Goal: Task Accomplishment & Management: Manage account settings

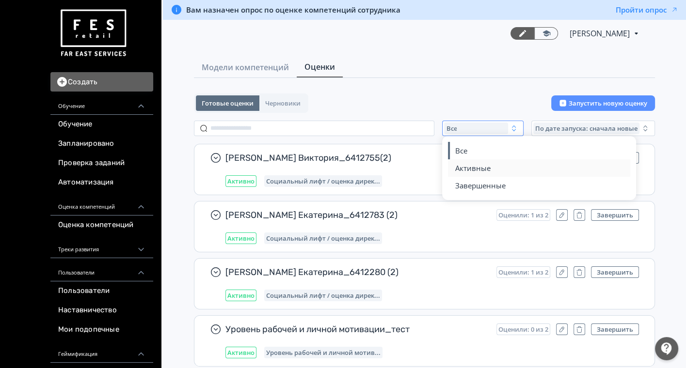
click at [460, 165] on span "Активные" at bounding box center [472, 168] width 35 height 10
click at [263, 128] on input "text" at bounding box center [314, 129] width 240 height 16
paste input "**********"
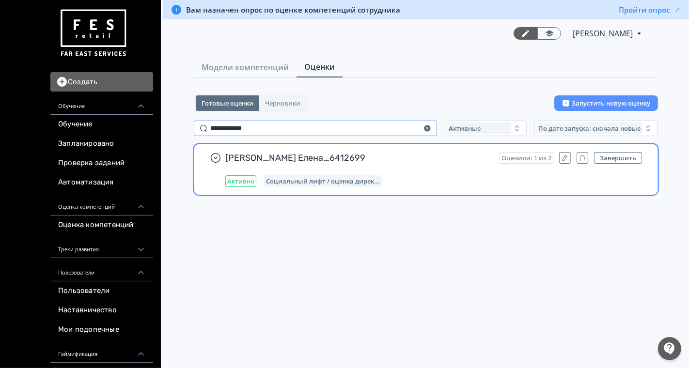
type input "**********"
click at [474, 176] on div "Активно Социальный лифт / оценка дирек..." at bounding box center [433, 181] width 417 height 12
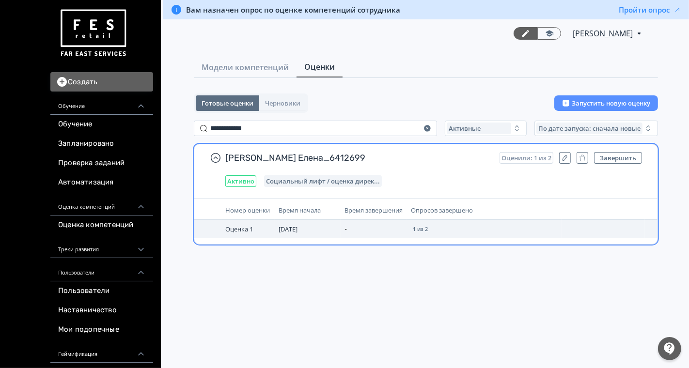
click at [238, 234] on span "Оценка 1" at bounding box center [239, 229] width 28 height 9
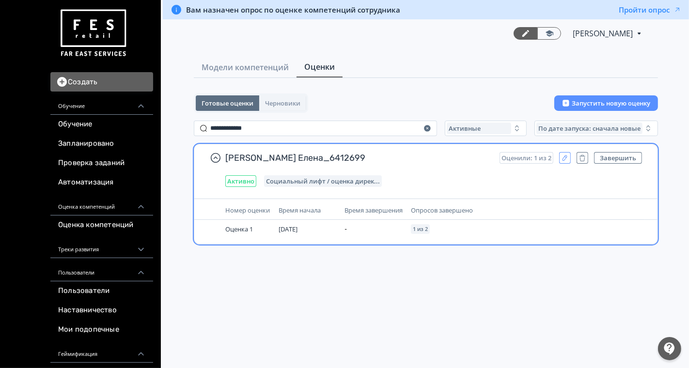
click at [562, 156] on icon "button" at bounding box center [565, 158] width 8 height 8
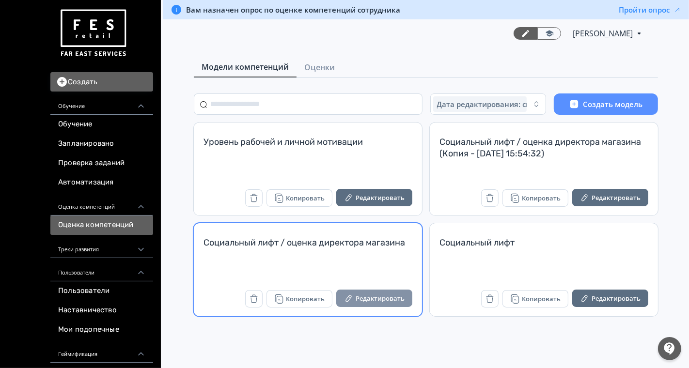
click at [356, 299] on button "Редактировать" at bounding box center [374, 298] width 76 height 17
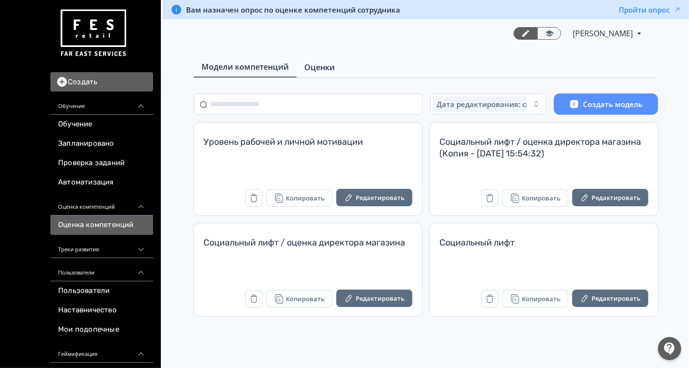
click at [329, 68] on span "Оценки" at bounding box center [319, 68] width 31 height 12
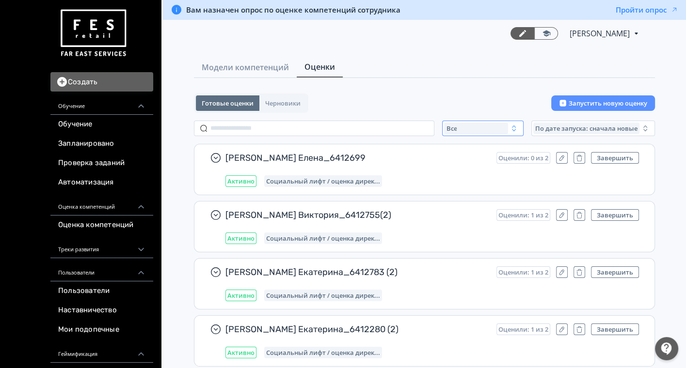
click at [493, 124] on div "Все" at bounding box center [476, 129] width 64 height 12
click at [468, 172] on button "Активные" at bounding box center [540, 167] width 170 height 17
click at [238, 127] on input "text" at bounding box center [314, 129] width 240 height 16
paste input "**********"
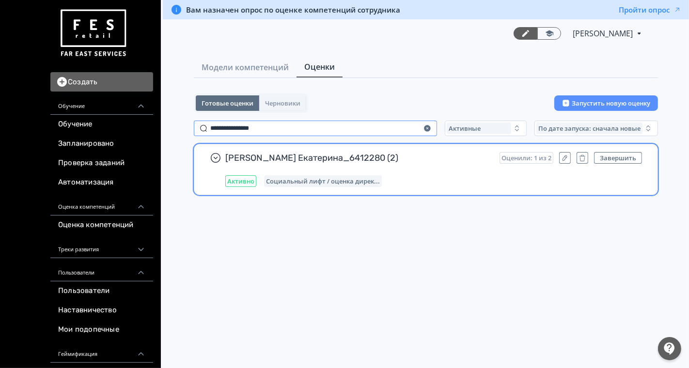
type input "**********"
click at [389, 160] on span "Ушкова Екатерина_6412280 (2)" at bounding box center [358, 158] width 267 height 12
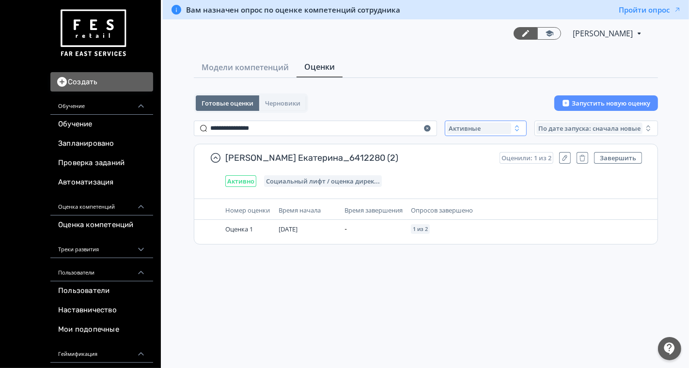
click at [461, 130] on span "Активные" at bounding box center [465, 129] width 32 height 8
click at [464, 187] on span "Завершенные" at bounding box center [483, 186] width 50 height 10
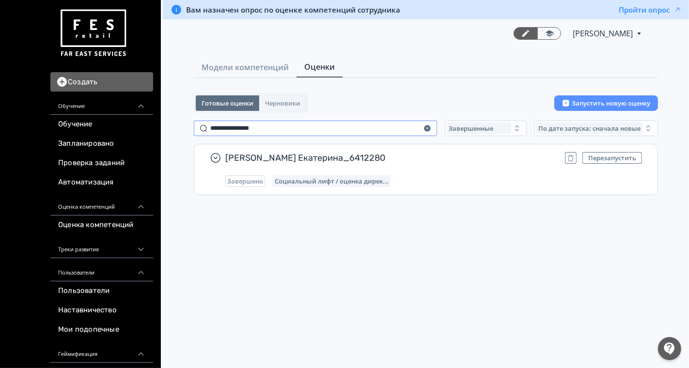
click at [299, 126] on input "**********" at bounding box center [315, 129] width 243 height 16
click at [427, 127] on icon "button" at bounding box center [427, 128] width 6 height 6
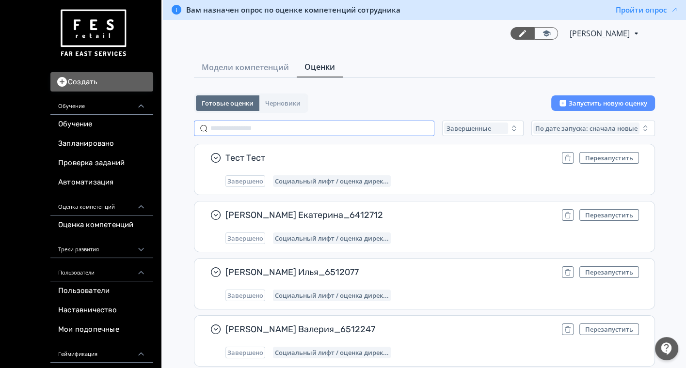
click at [250, 129] on input "text" at bounding box center [314, 129] width 240 height 16
paste input "**********"
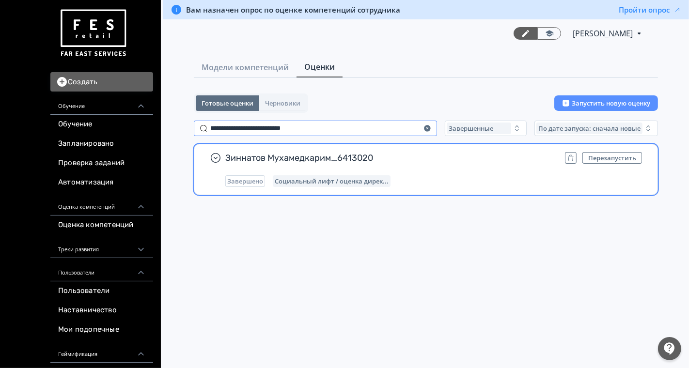
type input "**********"
click at [478, 174] on div "Зиннатов Мухамедкарим_6413020 Перезапустить Завершено Социальный лифт / оценка …" at bounding box center [433, 169] width 417 height 35
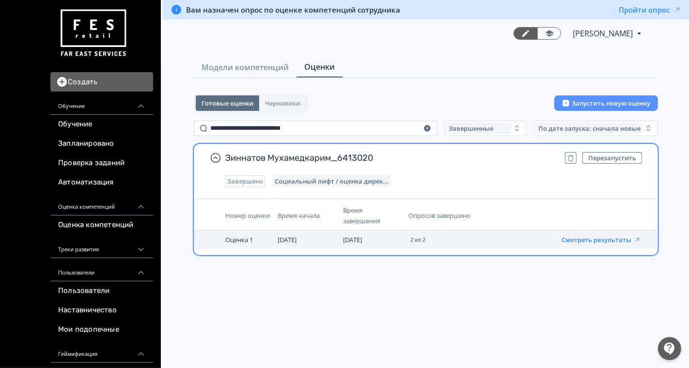
click at [591, 236] on button "Смотреть результаты" at bounding box center [601, 240] width 79 height 8
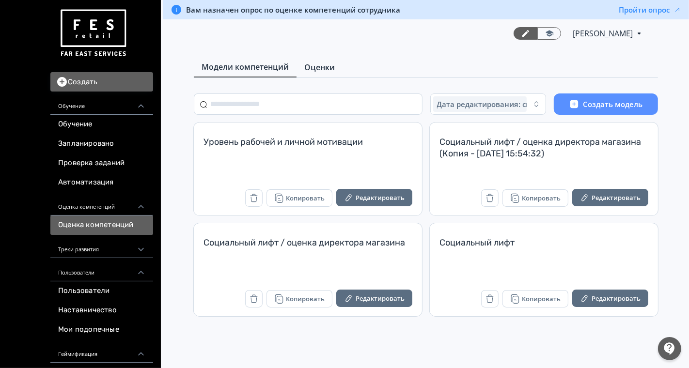
click at [311, 69] on span "Оценки" at bounding box center [319, 68] width 31 height 12
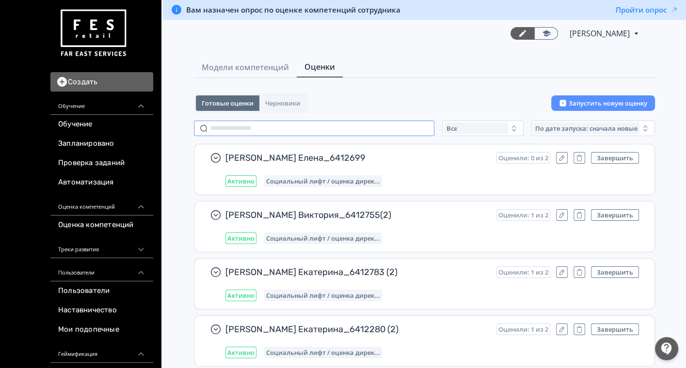
click at [237, 128] on input "text" at bounding box center [314, 129] width 240 height 16
paste input "**********"
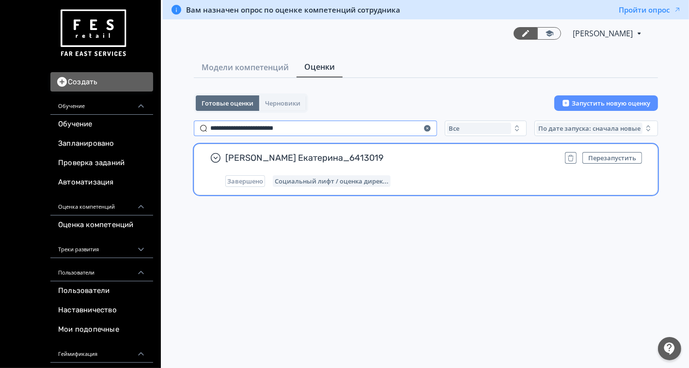
type input "**********"
click at [437, 168] on div "Строкина Екатерина_6413019 Перезапустить Завершено Социальный лифт / оценка дир…" at bounding box center [433, 169] width 417 height 35
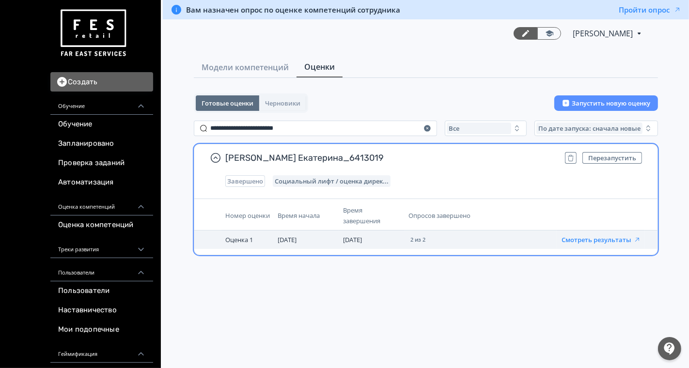
click at [598, 241] on button "Смотреть результаты" at bounding box center [601, 240] width 79 height 8
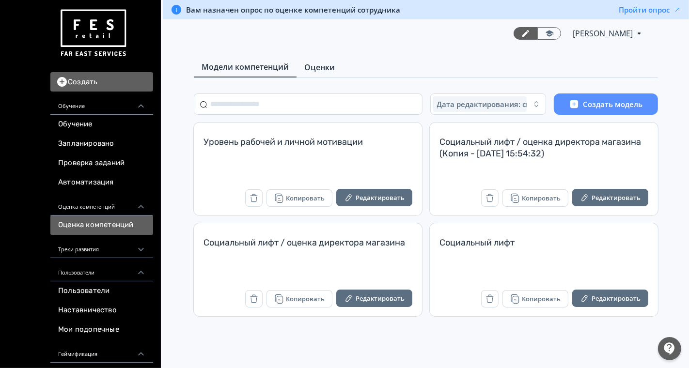
click at [314, 65] on span "Оценки" at bounding box center [319, 68] width 31 height 12
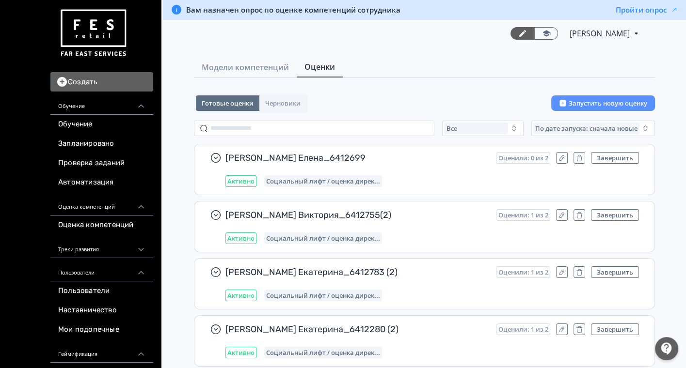
click at [459, 127] on div "Все" at bounding box center [476, 129] width 64 height 12
click at [461, 163] on span "Активные" at bounding box center [472, 168] width 35 height 10
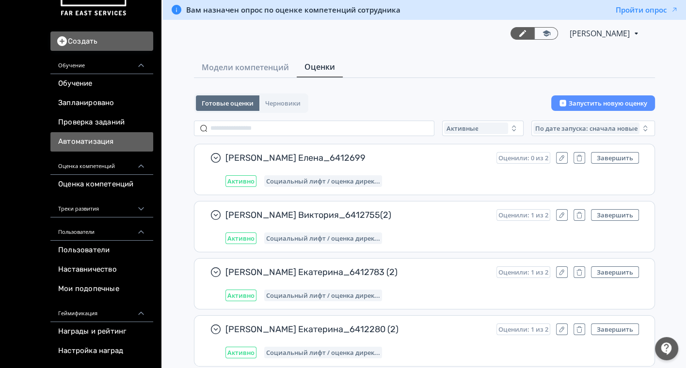
scroll to position [161, 0]
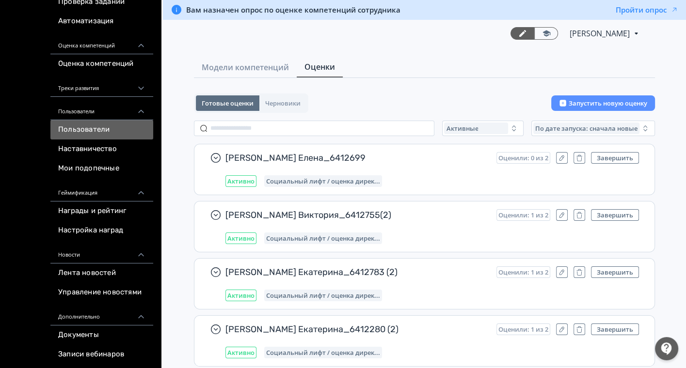
click at [90, 129] on link "Пользователи" at bounding box center [101, 129] width 103 height 19
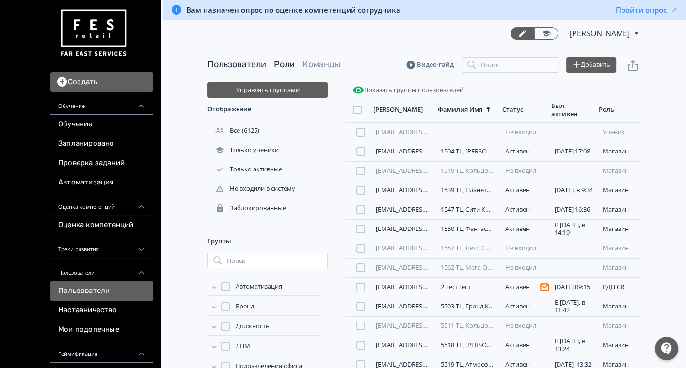
click at [285, 65] on link "Роли" at bounding box center [284, 64] width 21 height 11
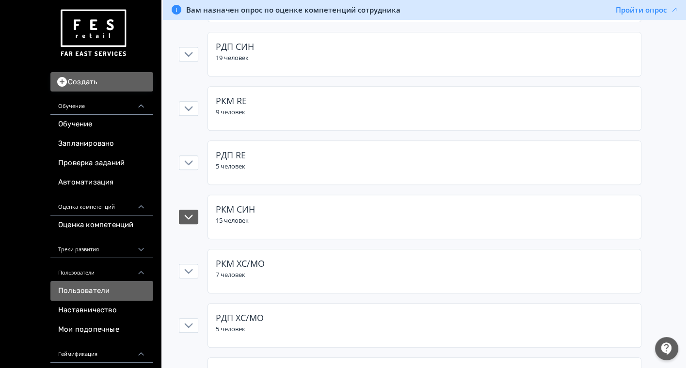
scroll to position [430, 0]
click at [264, 258] on span "РКМ ХС/МО" at bounding box center [240, 264] width 49 height 12
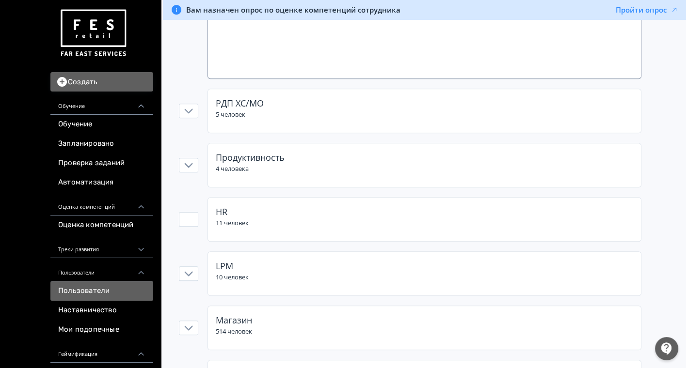
scroll to position [969, 0]
click at [278, 101] on div "РДП ХС/МО" at bounding box center [424, 102] width 417 height 13
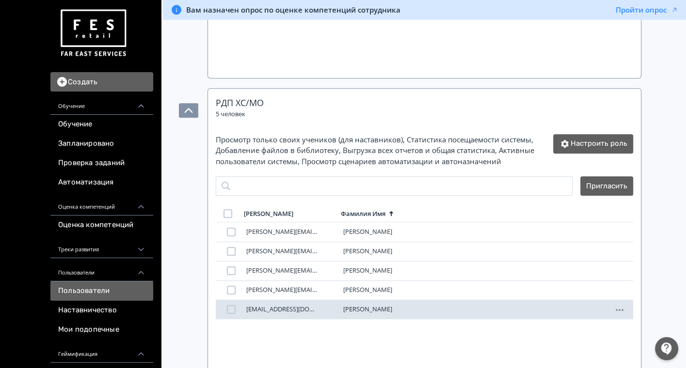
click at [272, 306] on span "vasily.shadura@fesretail.com" at bounding box center [282, 310] width 73 height 8
click at [272, 310] on div "vasily.shadura@fesretail.com Шадура Василий" at bounding box center [424, 309] width 417 height 19
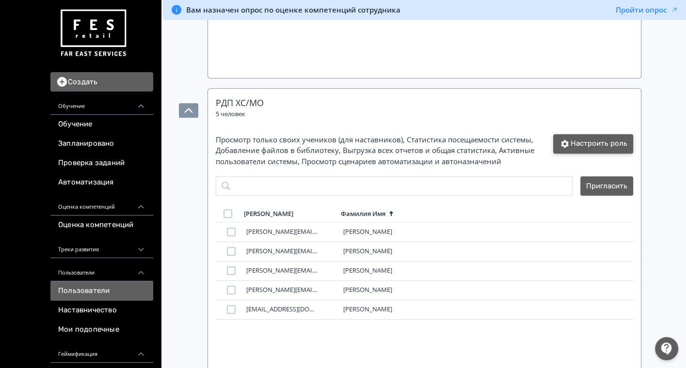
click at [569, 140] on icon "button" at bounding box center [565, 144] width 12 height 12
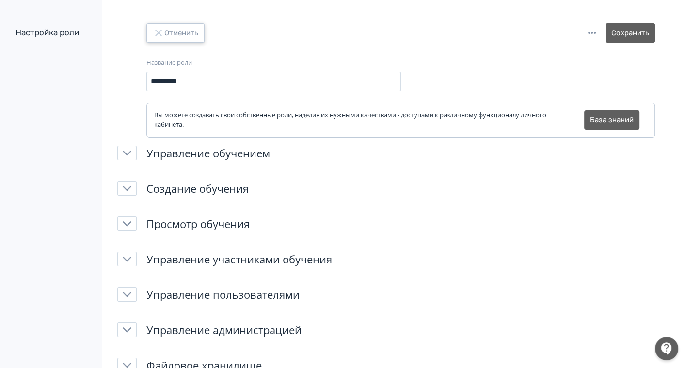
click at [171, 37] on button "Отменить" at bounding box center [175, 32] width 58 height 19
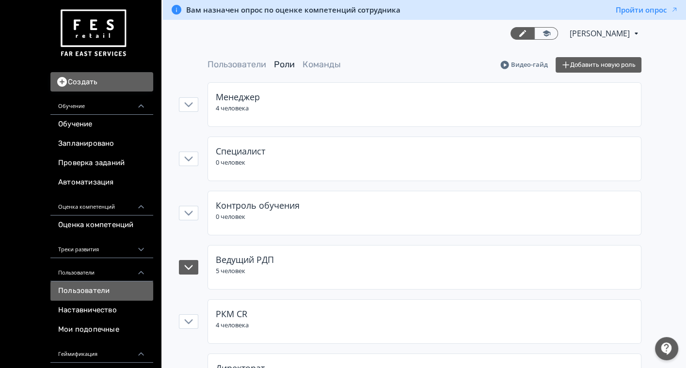
click at [239, 255] on span "Ведущий РДП" at bounding box center [245, 260] width 58 height 12
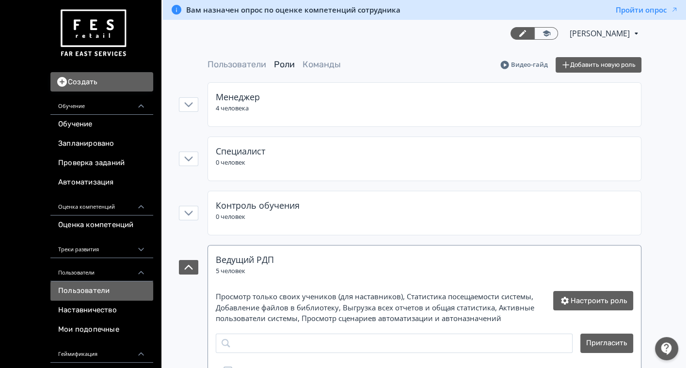
click at [239, 255] on span "Ведущий РДП" at bounding box center [245, 260] width 58 height 12
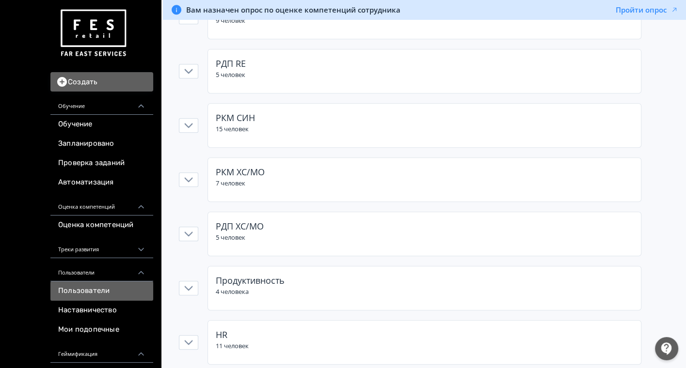
scroll to position [538, 0]
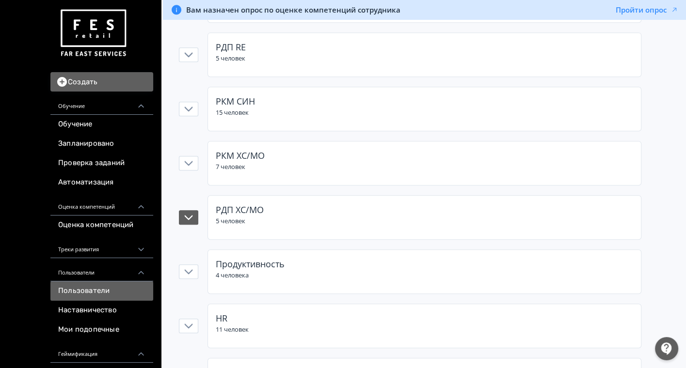
click at [304, 217] on div "РДП ХС/МО 5 человек" at bounding box center [424, 215] width 417 height 23
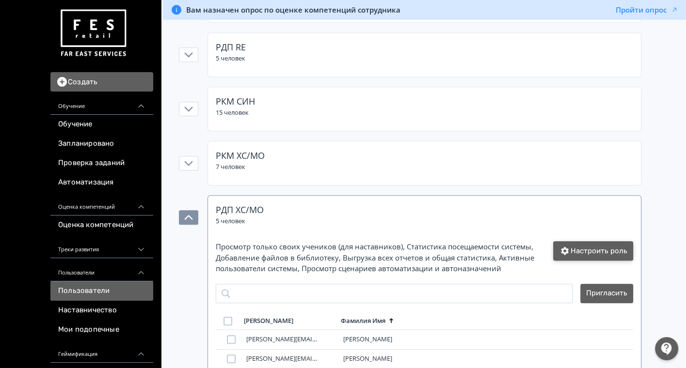
click at [593, 245] on button "Настроить роль" at bounding box center [593, 250] width 80 height 19
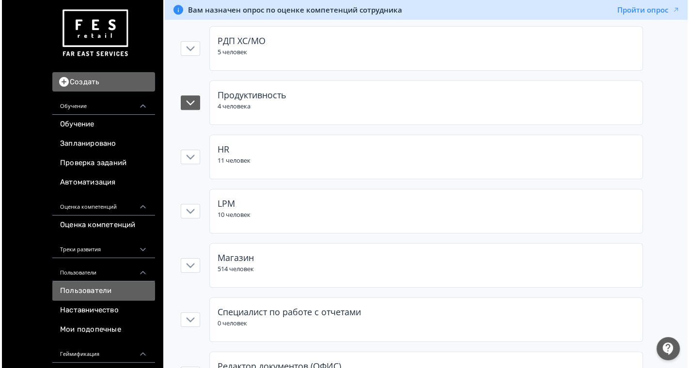
scroll to position [588, 0]
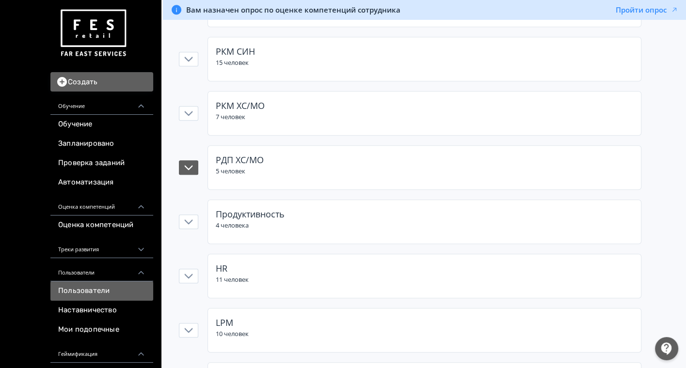
click at [265, 169] on div "РДП ХС/МО 5 человек" at bounding box center [424, 165] width 417 height 23
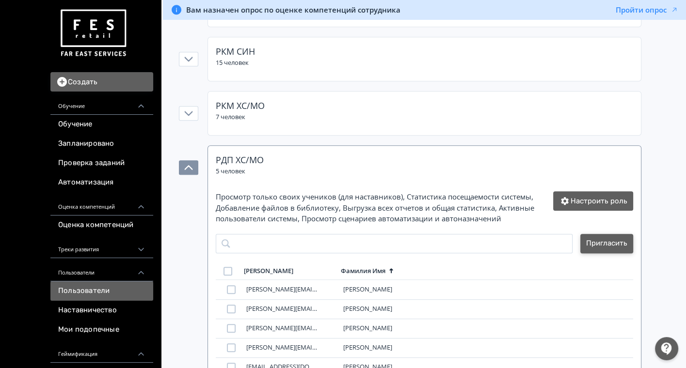
click at [602, 243] on button "Пригласить" at bounding box center [606, 243] width 53 height 19
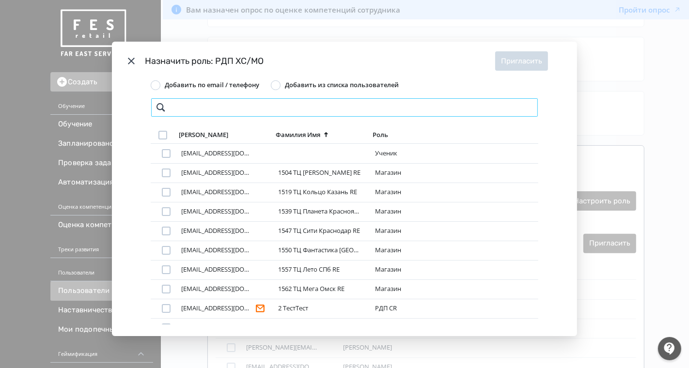
click at [214, 106] on input "Modal" at bounding box center [345, 107] width 388 height 19
type input "*"
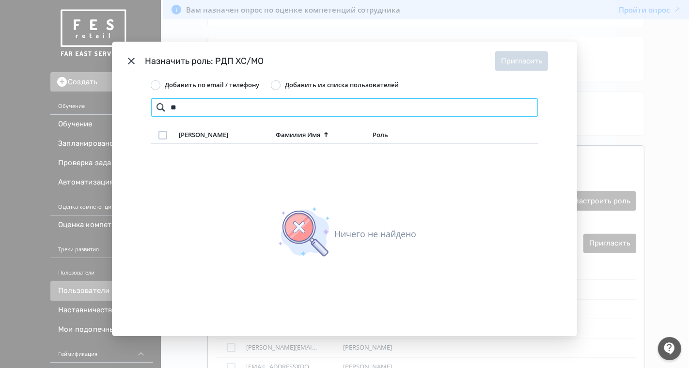
type input "*"
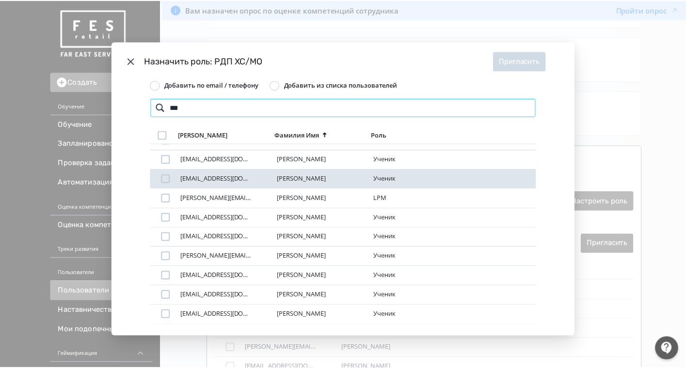
scroll to position [0, 0]
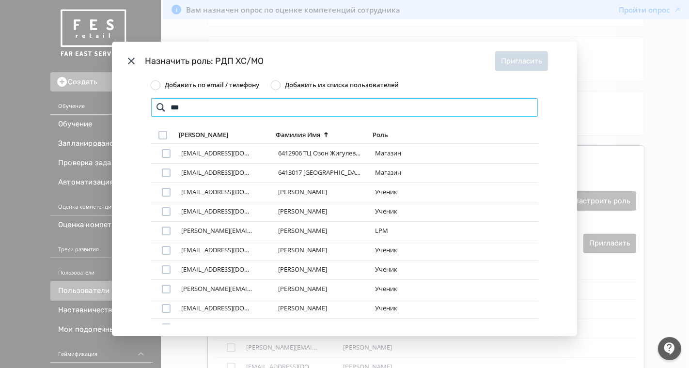
type input "***"
click at [170, 84] on span "Добавить по email / телефону" at bounding box center [212, 84] width 95 height 9
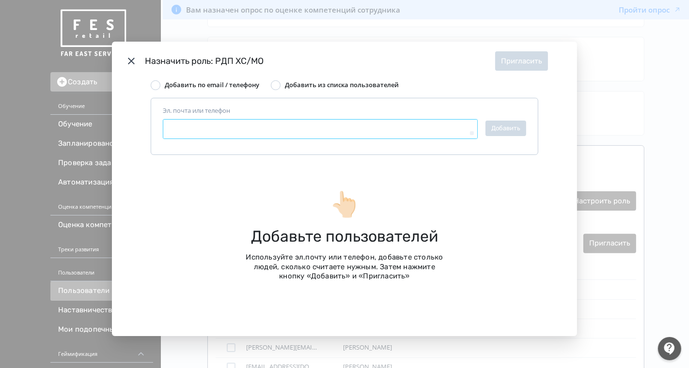
click at [211, 126] on textarea "Эл. почта или телефон" at bounding box center [320, 129] width 315 height 20
type textarea "*"
type textarea "**"
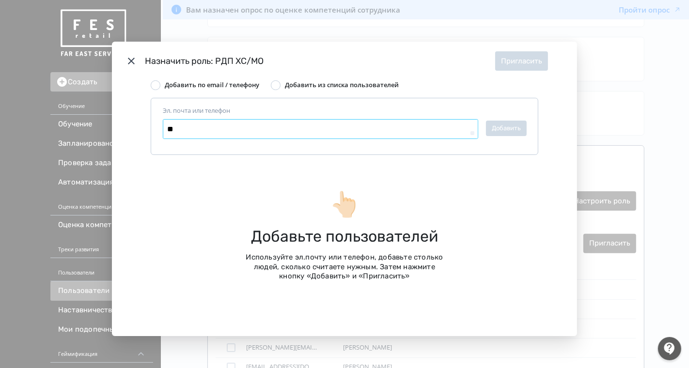
type textarea "*"
drag, startPoint x: 230, startPoint y: 130, endPoint x: 129, endPoint y: 126, distance: 100.4
click at [130, 126] on div "Добавить по email / телефону Добавить из списка пользователей Эл. почта или тел…" at bounding box center [344, 208] width 465 height 256
type textarea "***"
type textarea "*"
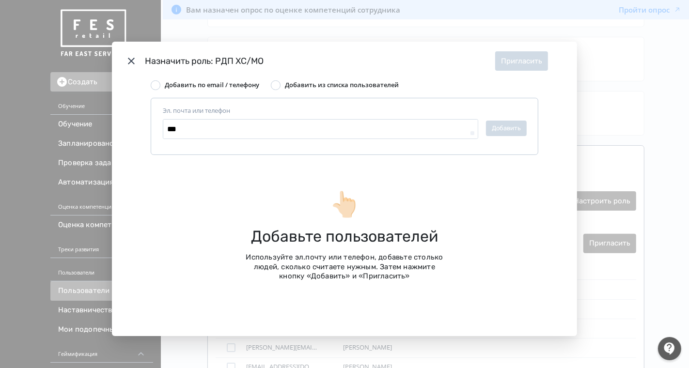
click at [127, 61] on icon "Modal" at bounding box center [132, 61] width 12 height 12
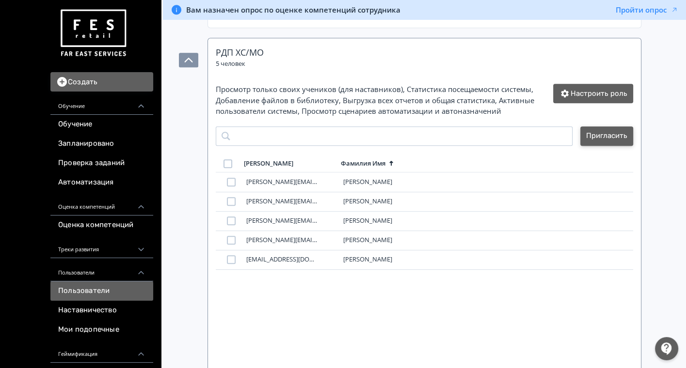
scroll to position [696, 0]
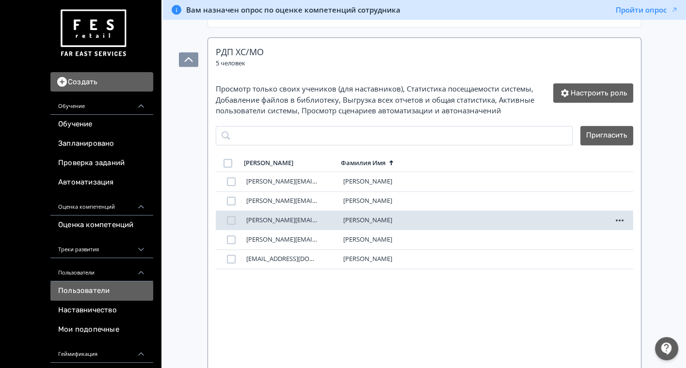
click at [619, 215] on icon at bounding box center [620, 221] width 12 height 12
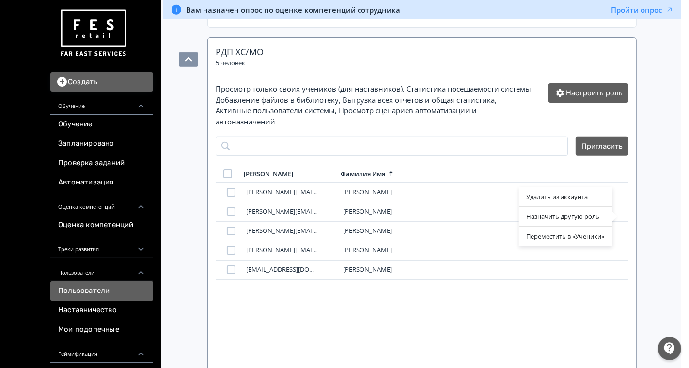
click at [414, 254] on div "Удалить из аккаунта Назначить другую роль Переместить в «Ученики»" at bounding box center [344, 184] width 689 height 368
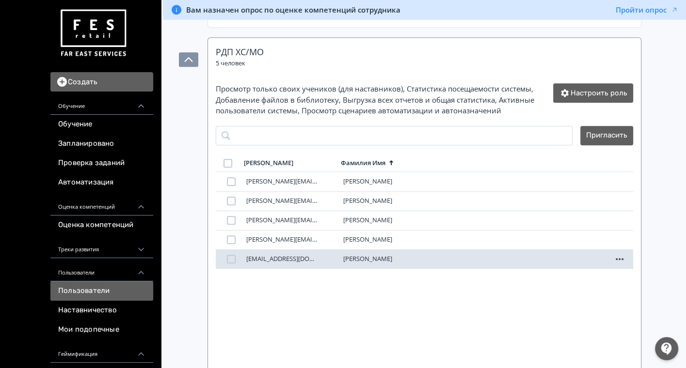
click at [617, 257] on icon at bounding box center [620, 259] width 12 height 12
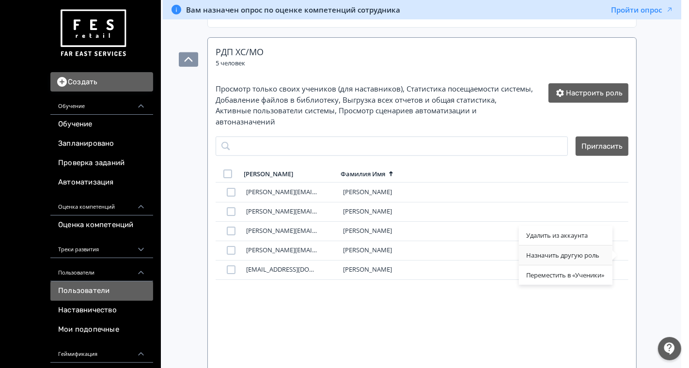
click at [582, 258] on div "Назначить другую роль" at bounding box center [566, 255] width 94 height 19
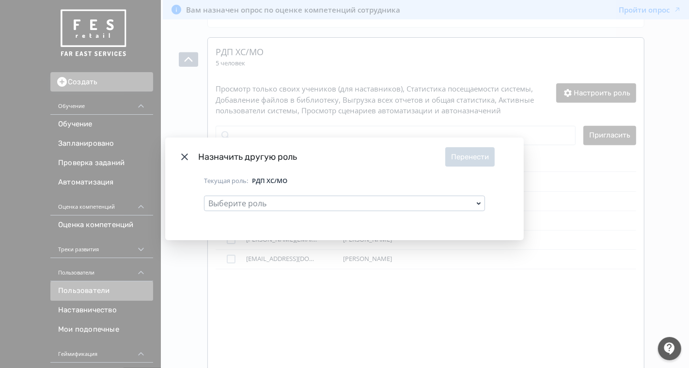
click at [477, 206] on icon "Modal" at bounding box center [479, 204] width 12 height 12
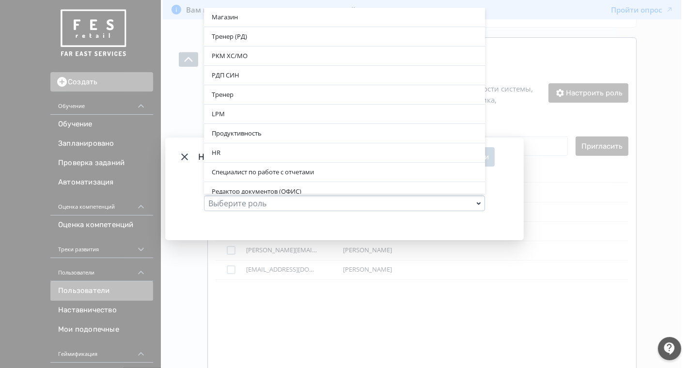
click at [609, 205] on div "Магазин Тренер (РД) РКМ ХС/МО РДП СИН Тренер LPM Продуктивность HR Специалист п…" at bounding box center [344, 184] width 689 height 368
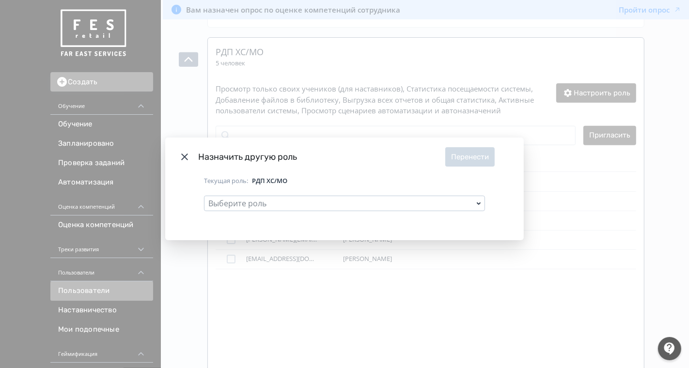
click at [183, 156] on icon "Modal" at bounding box center [185, 157] width 12 height 12
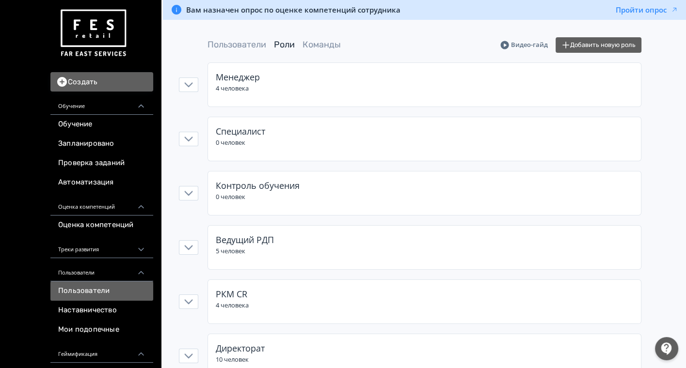
scroll to position [0, 0]
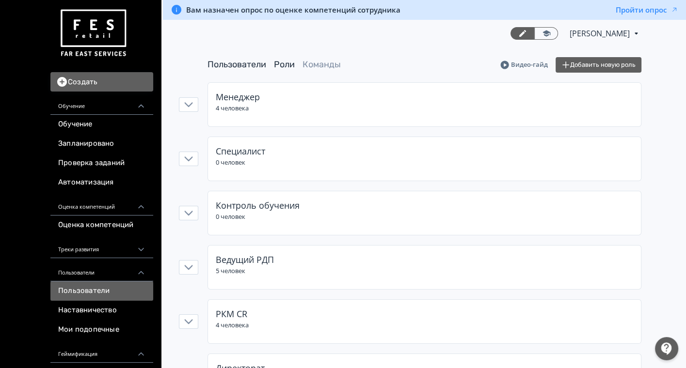
click at [242, 69] on link "Пользователи" at bounding box center [236, 64] width 59 height 11
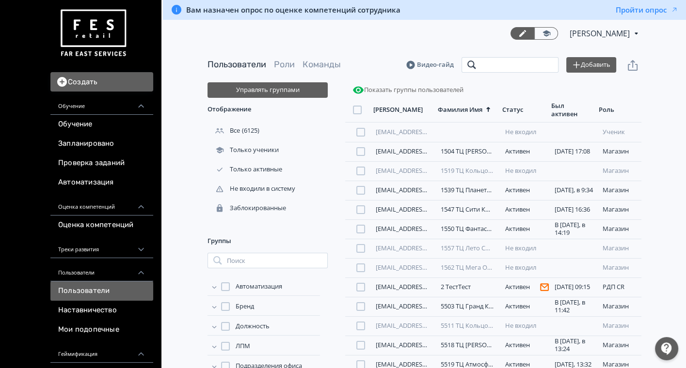
click at [525, 66] on input "search" at bounding box center [509, 65] width 97 height 16
type input "*"
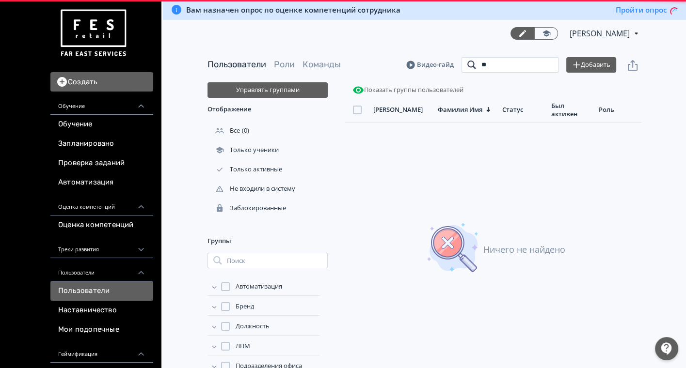
type input "*"
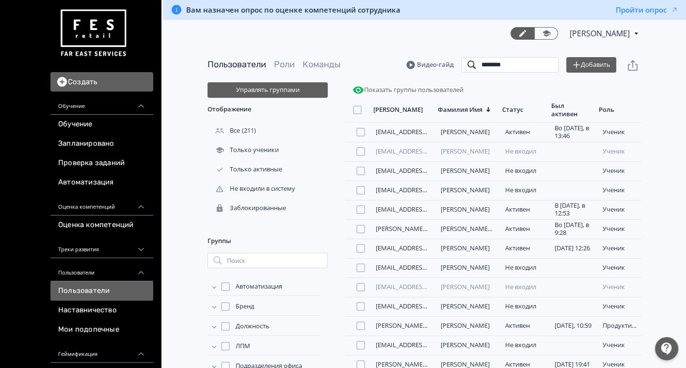
drag, startPoint x: 493, startPoint y: 63, endPoint x: 462, endPoint y: 61, distance: 31.2
click at [462, 61] on input "********" at bounding box center [509, 65] width 97 height 16
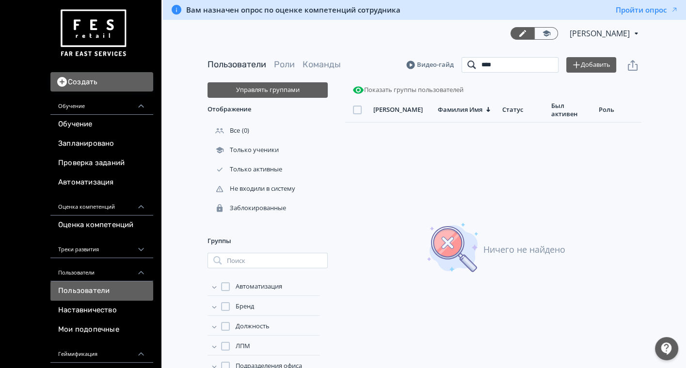
click at [509, 67] on input "****" at bounding box center [509, 65] width 97 height 16
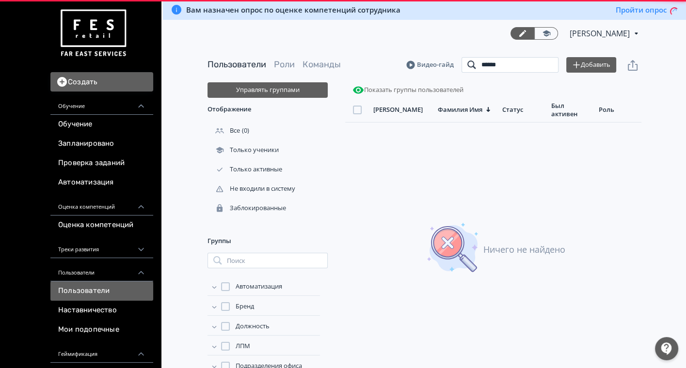
type input "*******"
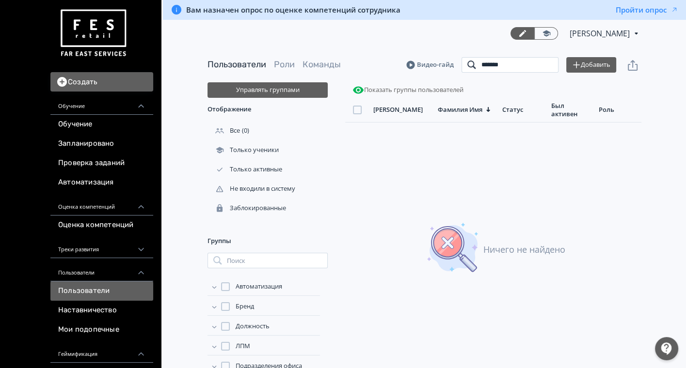
click at [545, 64] on input "*******" at bounding box center [509, 65] width 97 height 16
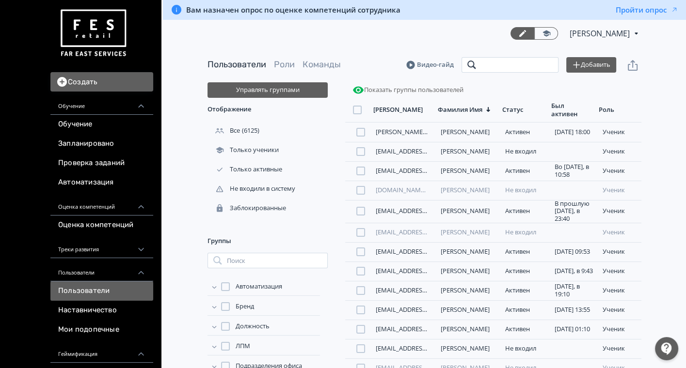
click at [501, 69] on input "search" at bounding box center [509, 65] width 97 height 16
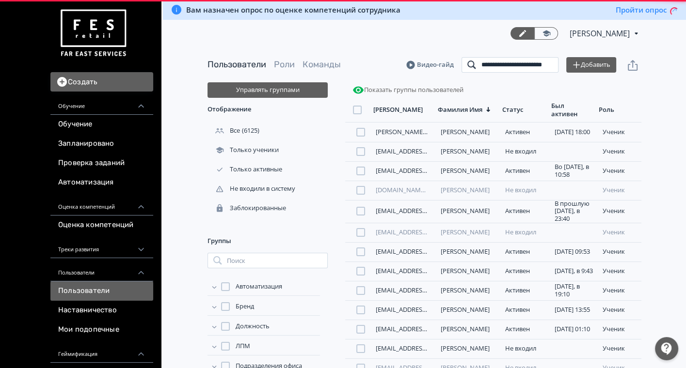
scroll to position [0, 14]
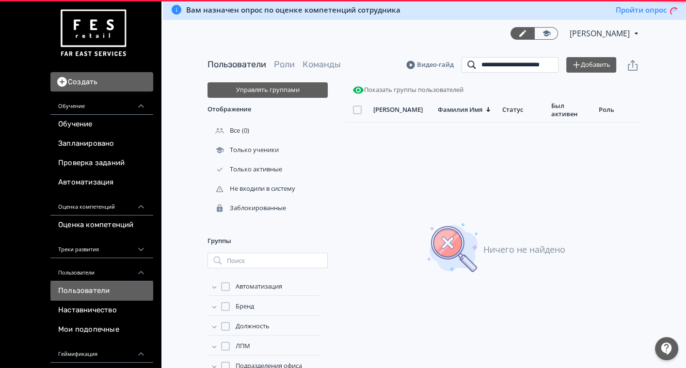
scroll to position [0, 8]
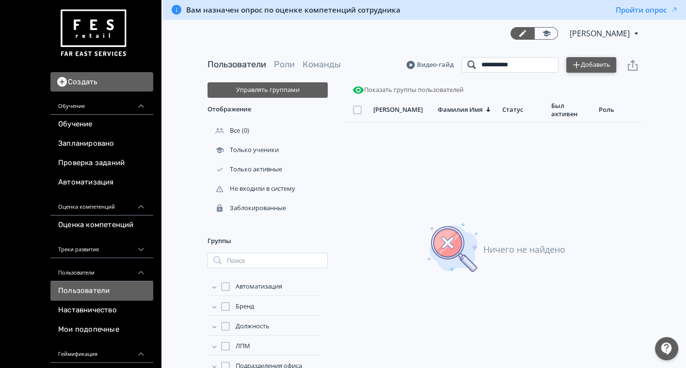
type input "**********"
click at [583, 66] on button "Добавить" at bounding box center [591, 65] width 50 height 16
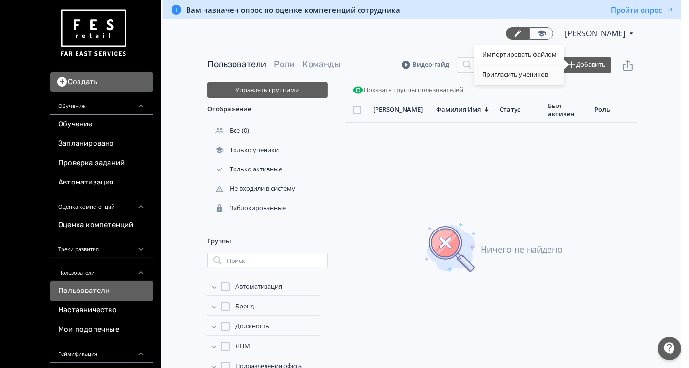
click at [509, 74] on div "Пригласить учеников" at bounding box center [519, 74] width 90 height 19
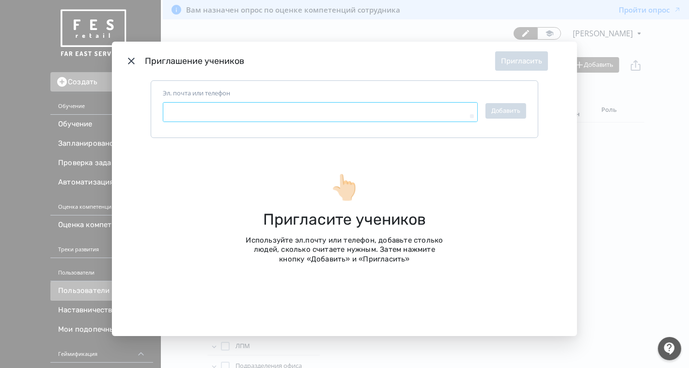
click at [254, 109] on textarea "Эл. почта или телефон" at bounding box center [320, 112] width 315 height 20
paste textarea "**********"
type textarea "*"
type textarea "**********"
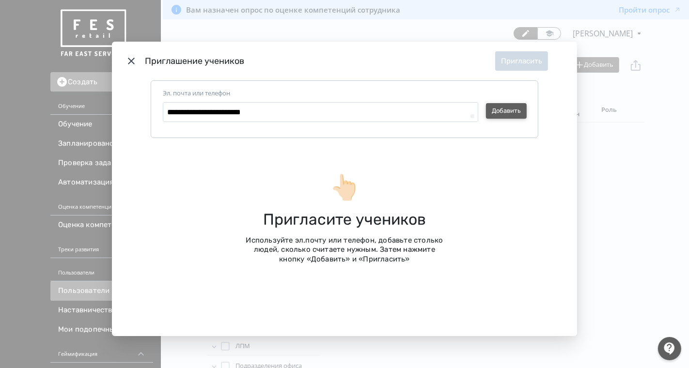
click at [507, 112] on button "Добавить" at bounding box center [506, 111] width 41 height 16
type textarea "*"
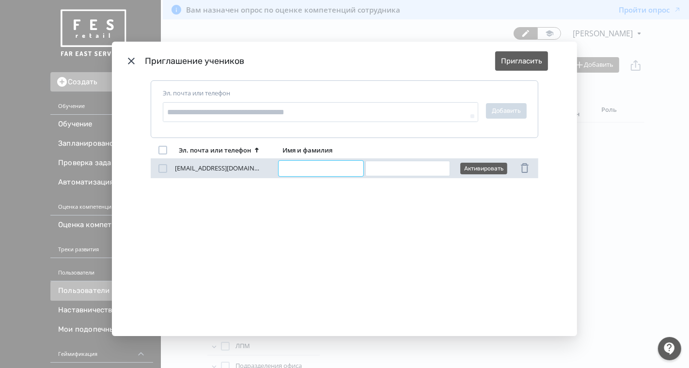
click at [306, 167] on input "Modal" at bounding box center [321, 169] width 85 height 16
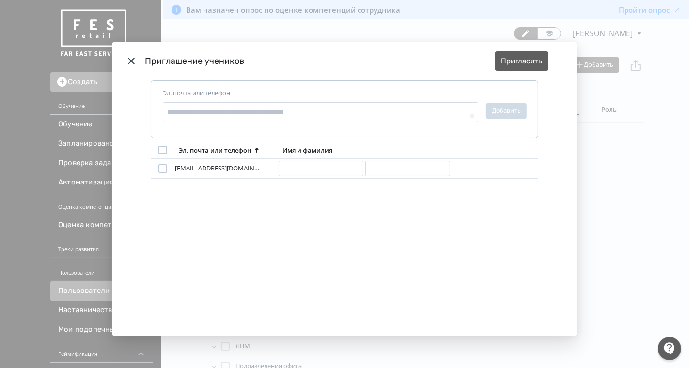
click at [130, 62] on icon "Modal" at bounding box center [131, 61] width 7 height 7
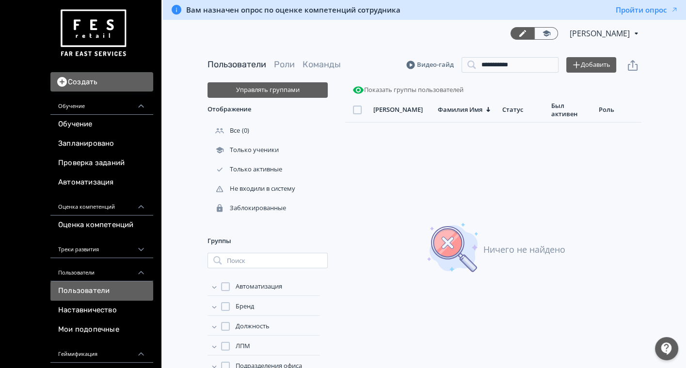
click at [84, 44] on img at bounding box center [93, 33] width 70 height 55
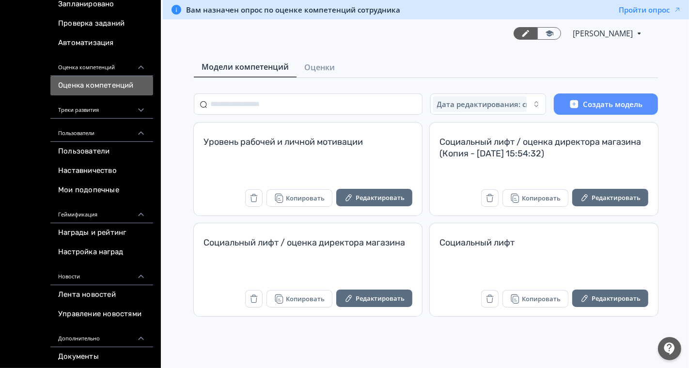
scroll to position [161, 0]
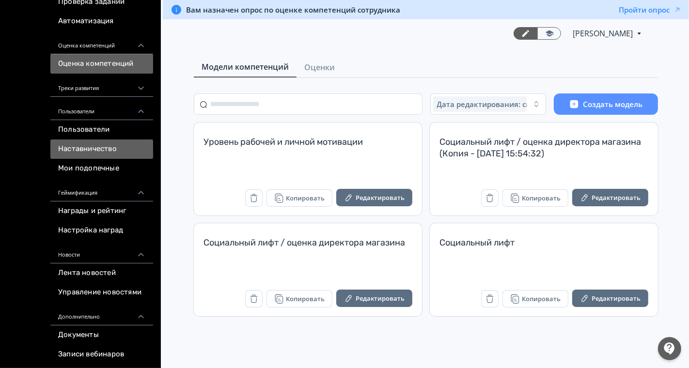
click at [105, 148] on link "Наставничество" at bounding box center [101, 149] width 103 height 19
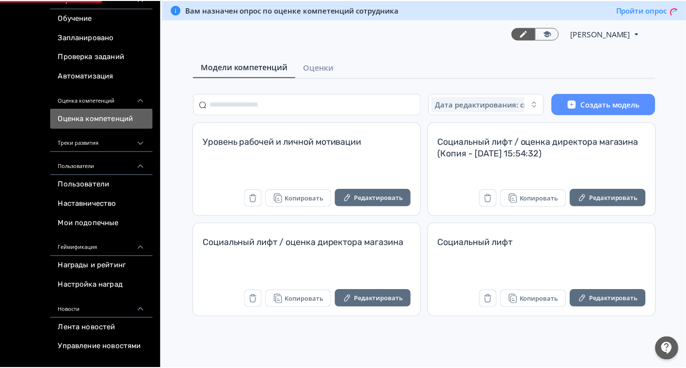
scroll to position [108, 0]
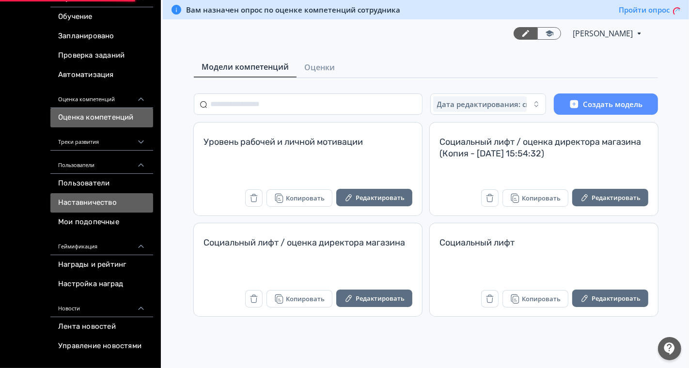
click at [91, 208] on link "Наставничество" at bounding box center [101, 202] width 103 height 19
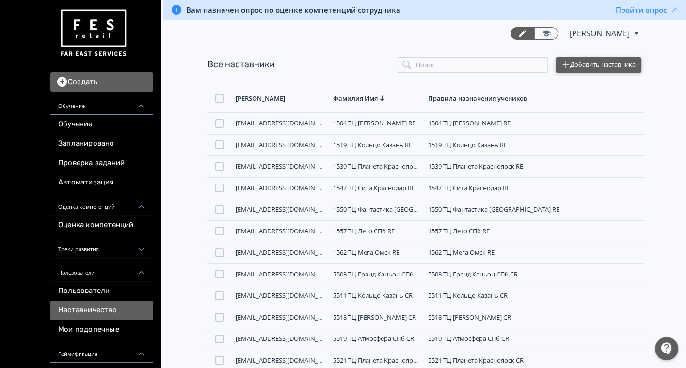
click at [581, 58] on button "Добавить наставника" at bounding box center [598, 65] width 86 height 16
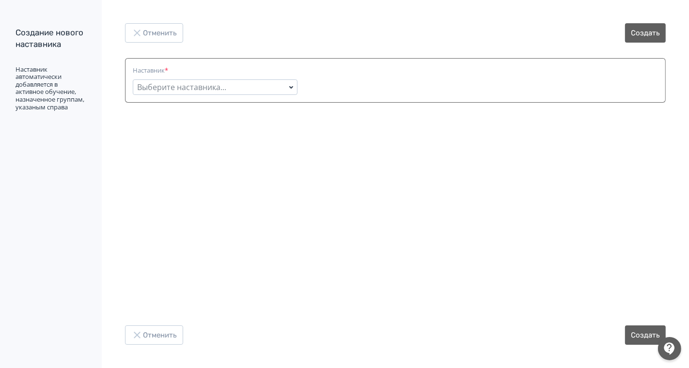
click at [142, 89] on div "Выберите наставника..." at bounding box center [181, 87] width 89 height 12
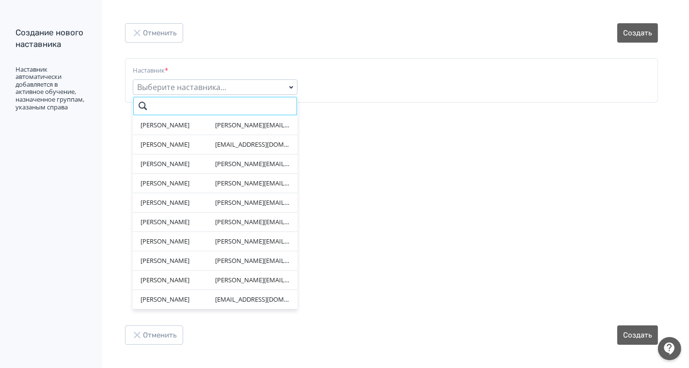
click at [185, 104] on input "search" at bounding box center [215, 105] width 165 height 19
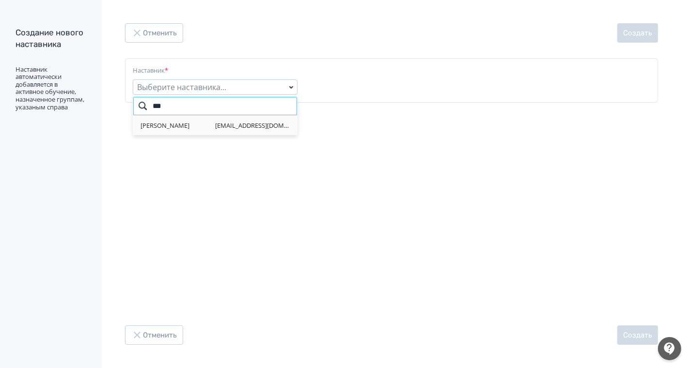
type input "***"
click at [161, 124] on div "[PERSON_NAME]" at bounding box center [178, 126] width 75 height 10
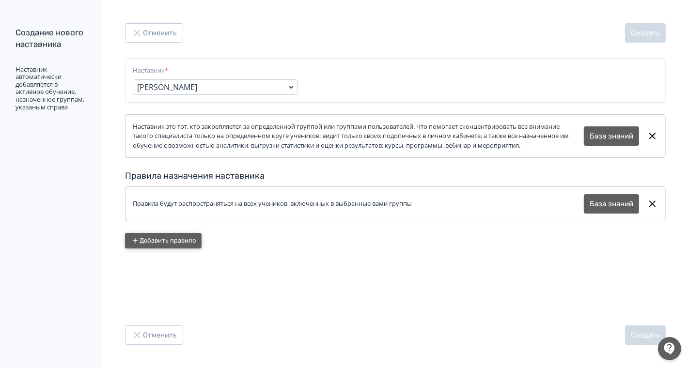
click at [175, 240] on button "Добавить правило" at bounding box center [163, 241] width 77 height 16
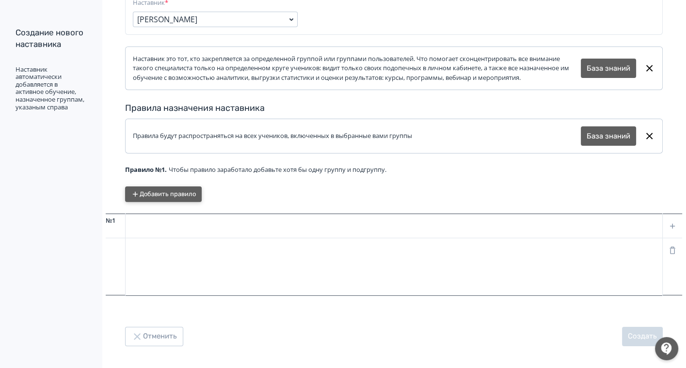
scroll to position [68, 0]
click at [669, 224] on icon at bounding box center [672, 225] width 9 height 9
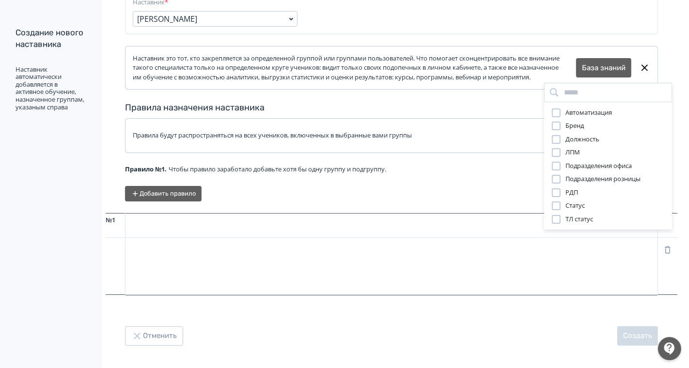
drag, startPoint x: 240, startPoint y: 228, endPoint x: 248, endPoint y: 227, distance: 7.3
click at [240, 228] on div "Автоматизация Бренд Должность ЛПМ Подразделения офиса Подразделения розницы РДП…" at bounding box center [344, 184] width 689 height 368
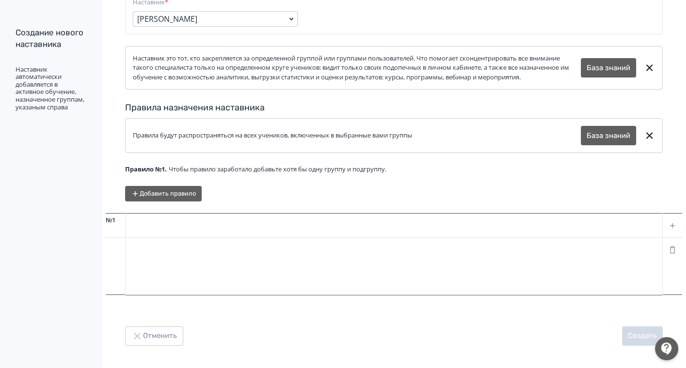
scroll to position [0, 0]
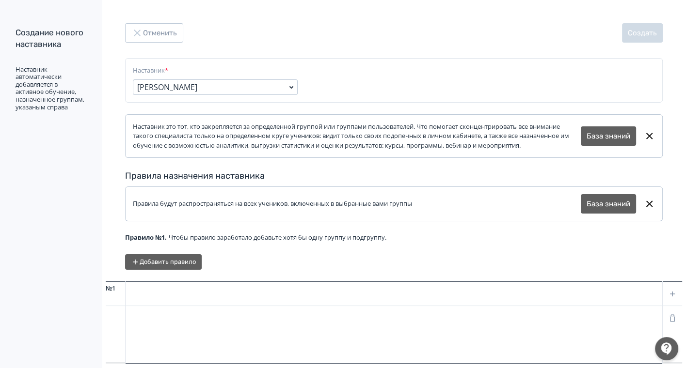
click at [204, 303] on div at bounding box center [394, 294] width 537 height 24
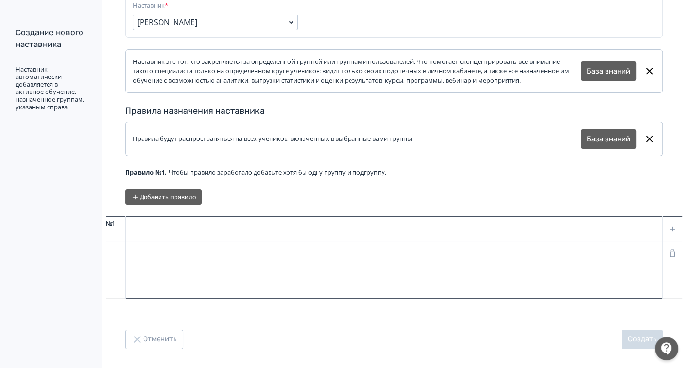
scroll to position [15, 0]
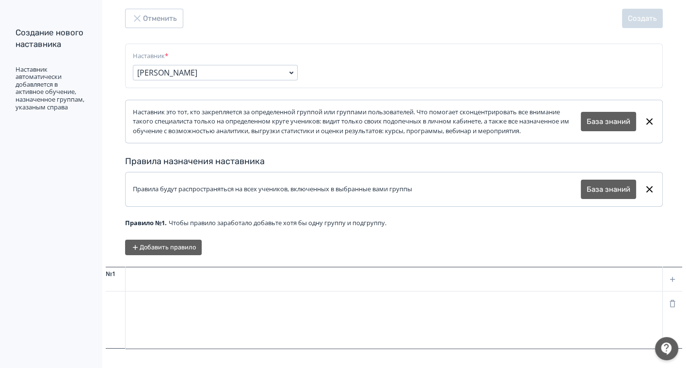
click at [675, 278] on icon at bounding box center [672, 279] width 9 height 9
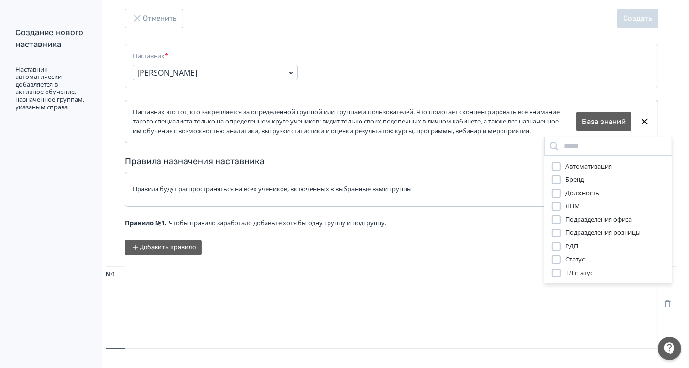
click at [570, 179] on span "Бренд" at bounding box center [575, 180] width 18 height 10
click at [166, 309] on div "Автоматизация Бренд Должность ЛПМ Подразделения офиса Подразделения розницы РДП…" at bounding box center [344, 184] width 689 height 368
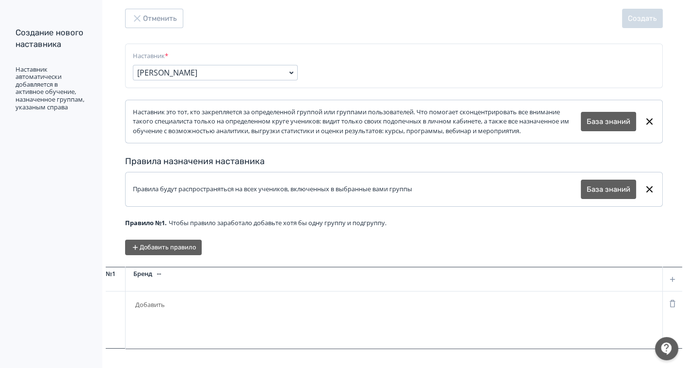
click at [144, 299] on button "Добавить" at bounding box center [149, 306] width 33 height 16
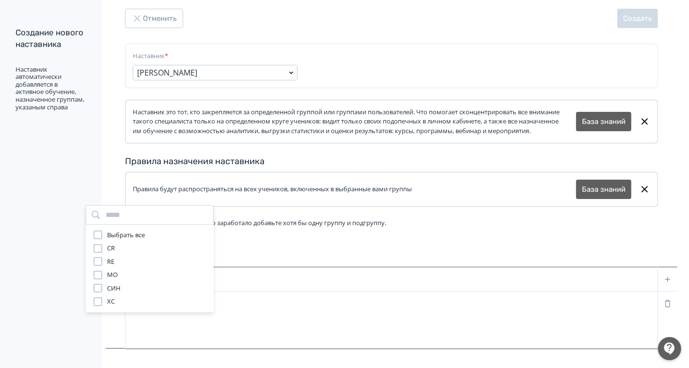
click at [113, 276] on span "МО" at bounding box center [112, 275] width 11 height 10
click at [384, 235] on div "Выбрать все CR RE МО СИН ХС" at bounding box center [344, 184] width 689 height 368
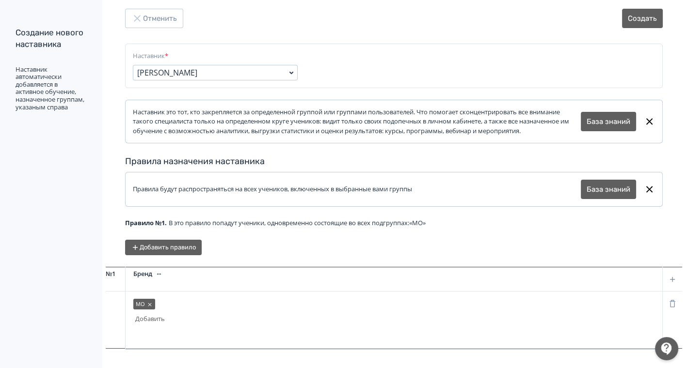
scroll to position [68, 0]
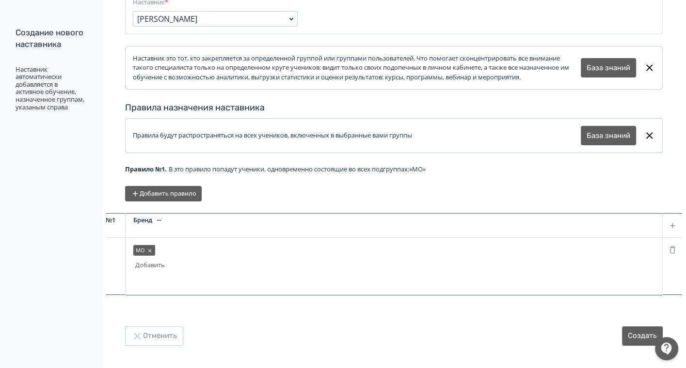
click at [150, 266] on button "Добавить" at bounding box center [149, 266] width 33 height 16
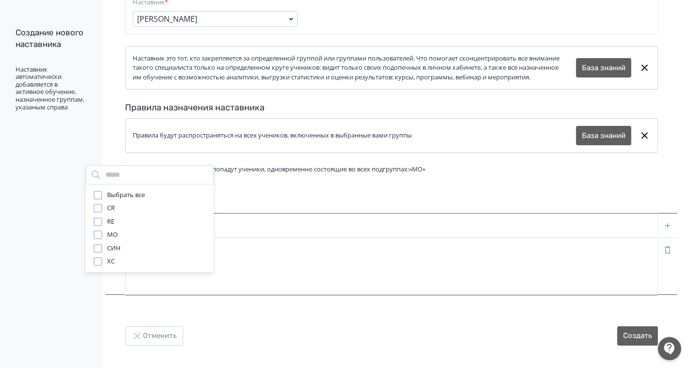
click at [103, 261] on label "ХС" at bounding box center [104, 262] width 21 height 10
click at [356, 260] on div "Выбрать все CR RE МО СИН ХС" at bounding box center [344, 184] width 689 height 368
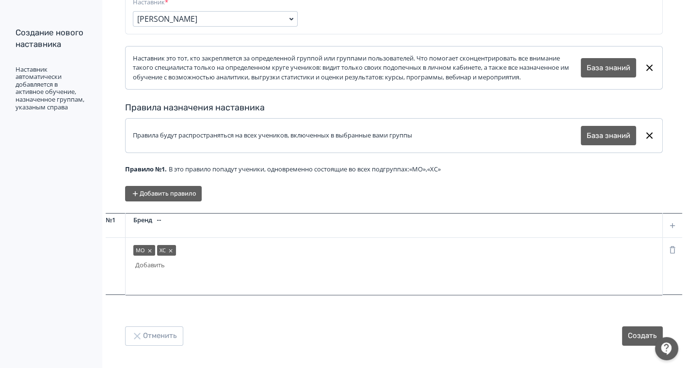
click at [294, 56] on div "Наставник это тот, кто закрепляется за определенной группой или группами пользо…" at bounding box center [357, 68] width 448 height 29
click at [172, 251] on icon at bounding box center [171, 251] width 6 height 6
click at [167, 192] on button "Добавить правило" at bounding box center [163, 194] width 77 height 16
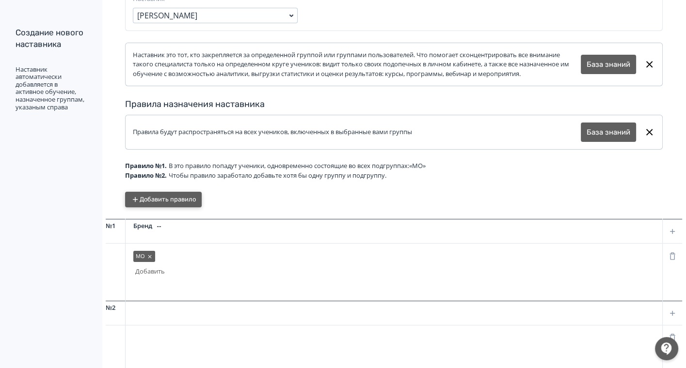
scroll to position [160, 0]
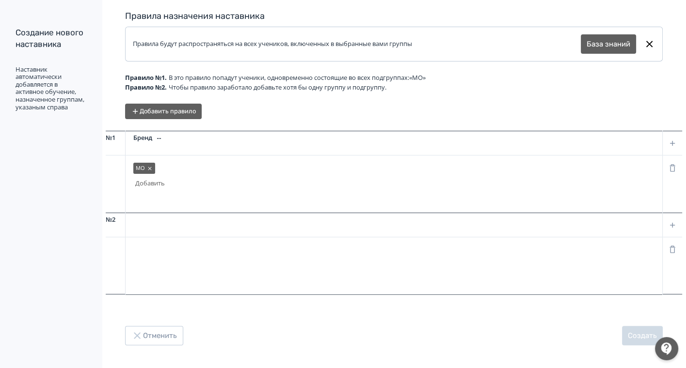
click at [669, 224] on icon at bounding box center [672, 225] width 9 height 9
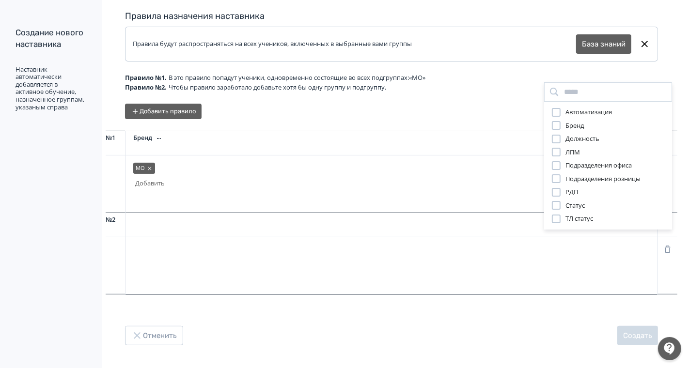
click at [560, 125] on div at bounding box center [556, 125] width 9 height 9
click at [151, 245] on div "Автоматизация Бренд Должность ЛПМ Подразделения офиса Подразделения розницы РДП…" at bounding box center [344, 184] width 689 height 368
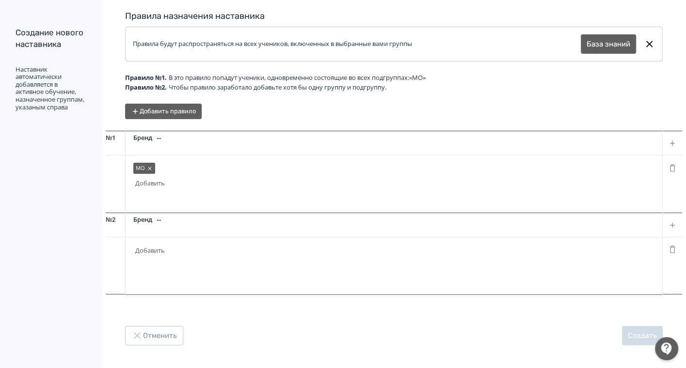
click at [149, 249] on button "Добавить" at bounding box center [149, 251] width 33 height 16
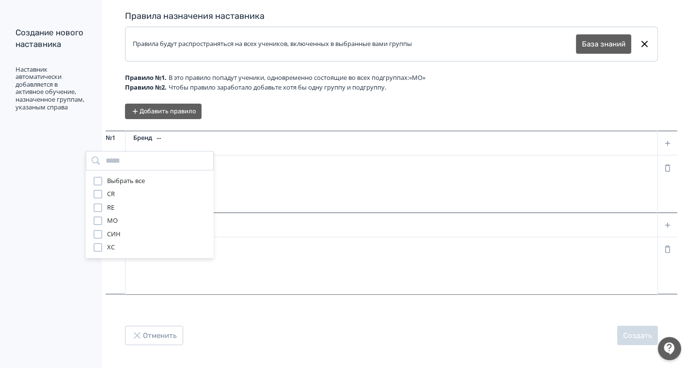
click at [102, 243] on label "ХС" at bounding box center [104, 248] width 21 height 10
click at [345, 301] on div "Выбрать все CR RE МО СИН ХС" at bounding box center [344, 184] width 689 height 368
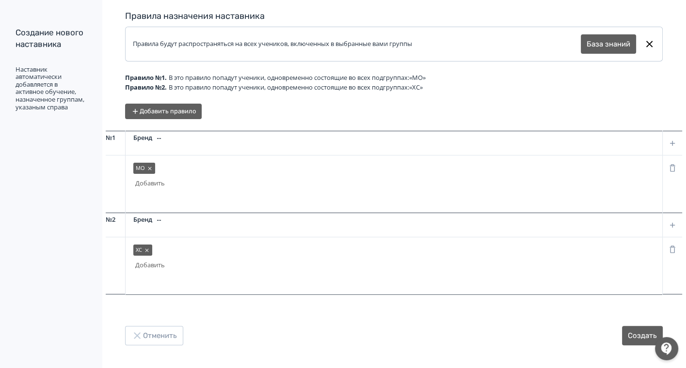
click at [2, 183] on aside "Создание нового наставника Наставник автоматически добавляется в активное обуче…" at bounding box center [51, 184] width 102 height 368
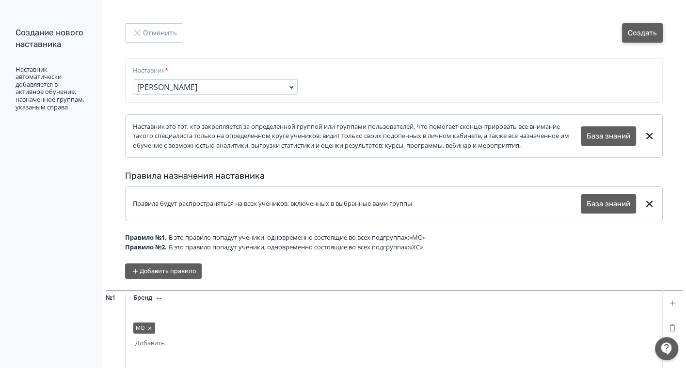
click at [644, 28] on button "Создать" at bounding box center [642, 32] width 41 height 19
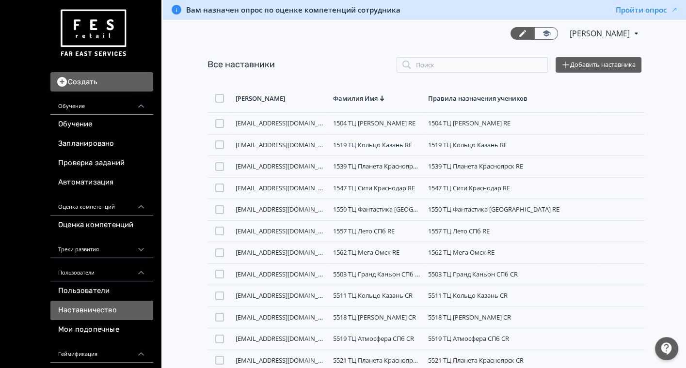
click at [87, 43] on img at bounding box center [93, 33] width 70 height 55
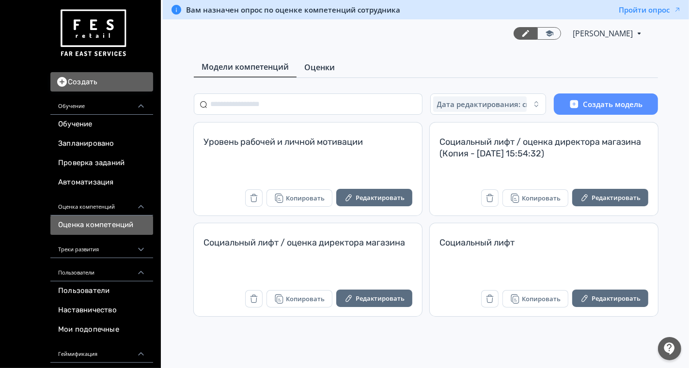
click at [309, 66] on span "Оценки" at bounding box center [319, 68] width 31 height 12
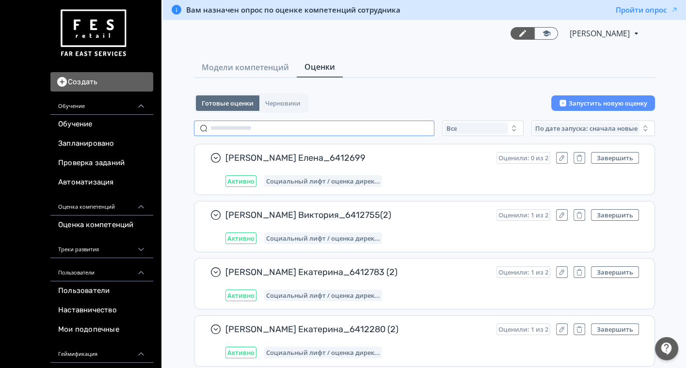
click at [264, 122] on input "text" at bounding box center [314, 129] width 240 height 16
click at [264, 126] on input "text" at bounding box center [314, 129] width 240 height 16
paste input "**********"
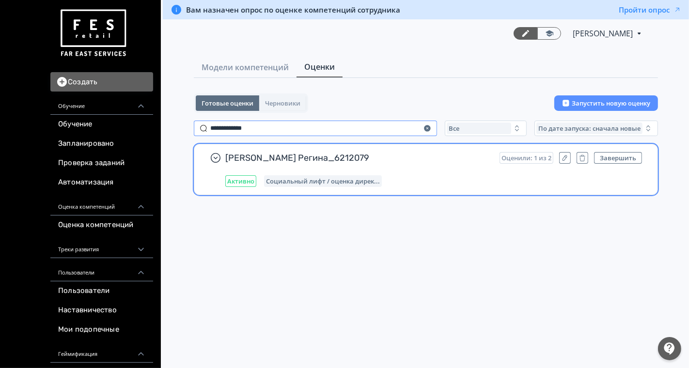
type input "**********"
click at [442, 174] on div "[PERSON_NAME] Регина_6212079 Оценили: 1 из 2 Завершить Активно Социальный лифт …" at bounding box center [433, 169] width 417 height 35
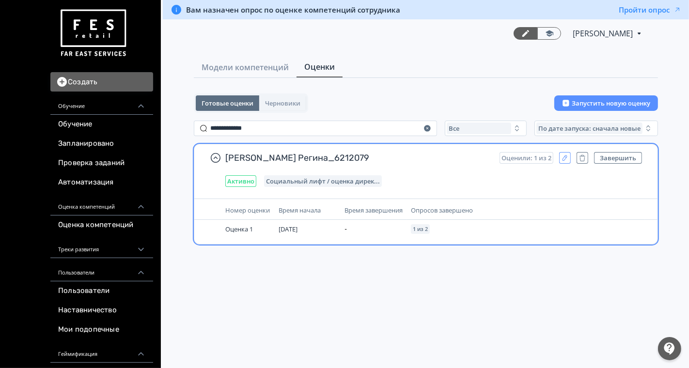
click at [566, 156] on icon "button" at bounding box center [565, 158] width 5 height 5
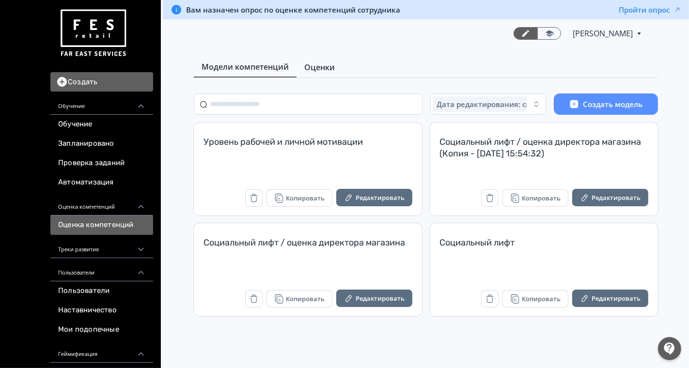
click at [324, 66] on span "Оценки" at bounding box center [319, 68] width 31 height 12
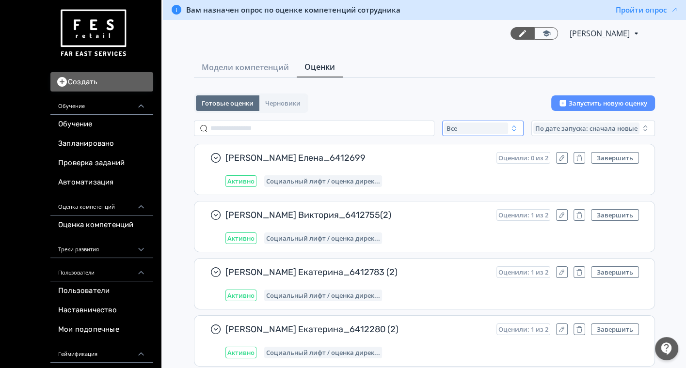
drag, startPoint x: 449, startPoint y: 120, endPoint x: 454, endPoint y: 126, distance: 7.5
click at [450, 121] on button "Все" at bounding box center [482, 129] width 81 height 16
click at [456, 164] on span "Активные" at bounding box center [472, 168] width 35 height 10
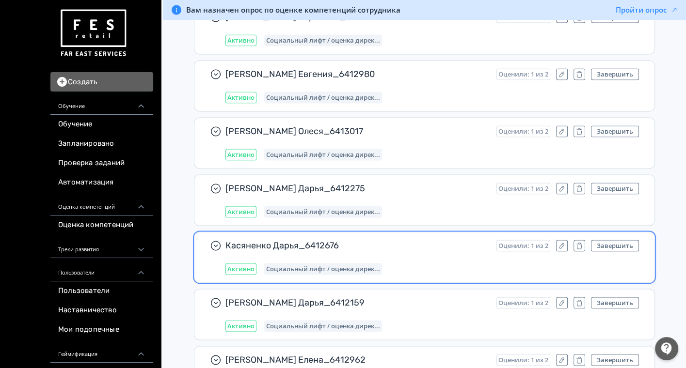
scroll to position [143, 0]
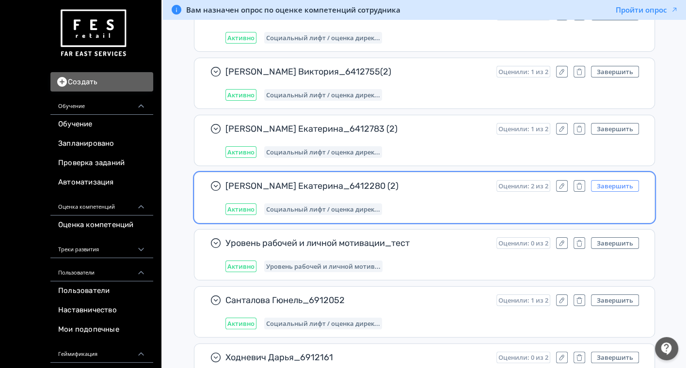
click at [609, 187] on button "Завершить" at bounding box center [615, 186] width 48 height 12
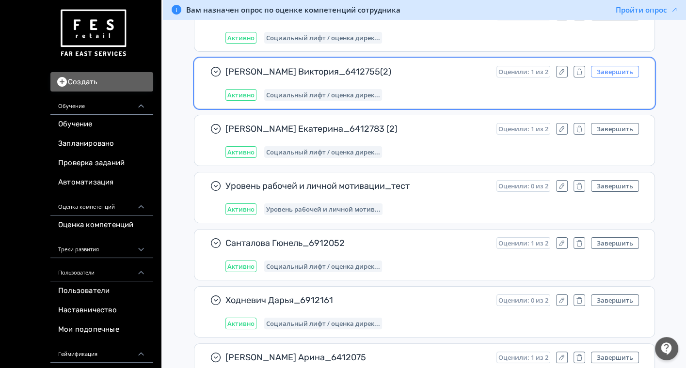
scroll to position [997, 0]
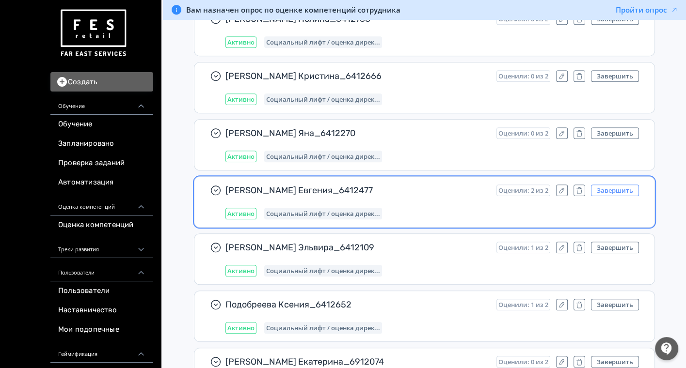
click at [623, 185] on button "Завершить" at bounding box center [615, 191] width 48 height 12
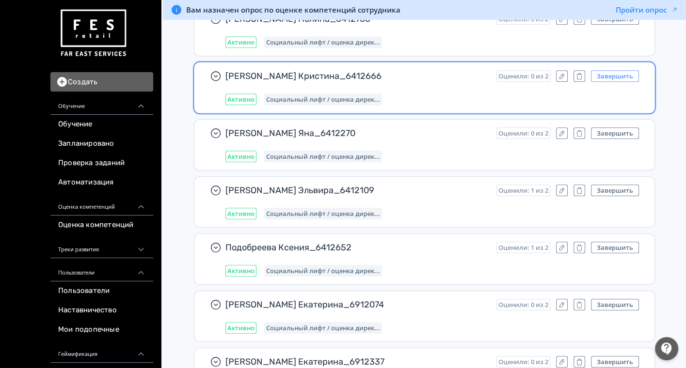
scroll to position [11924, 0]
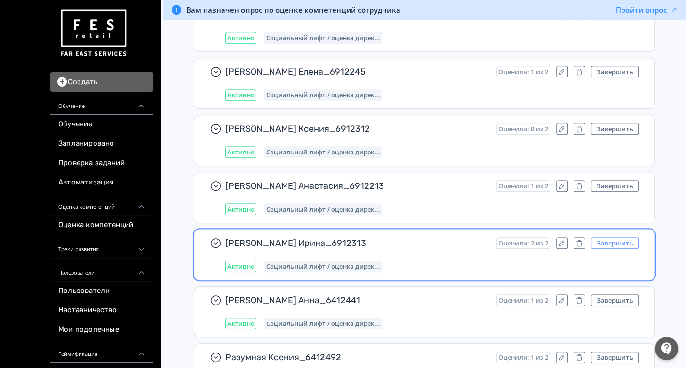
click at [630, 237] on button "Завершить" at bounding box center [615, 243] width 48 height 12
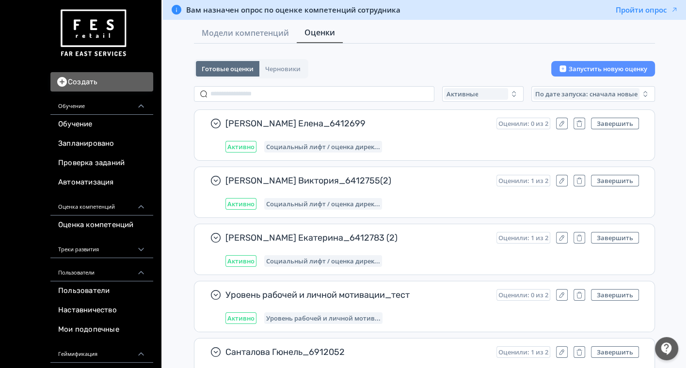
scroll to position [0, 0]
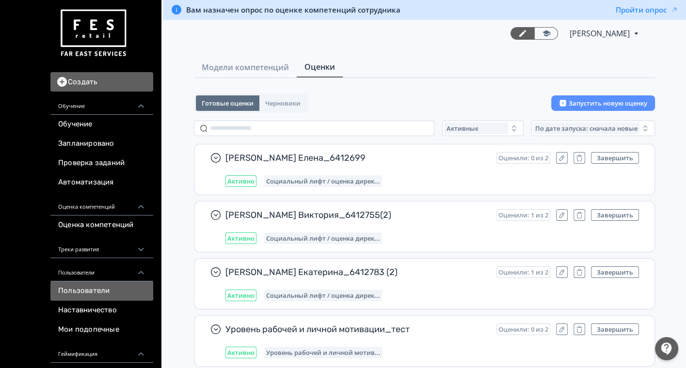
click at [95, 288] on link "Пользователи" at bounding box center [101, 291] width 103 height 19
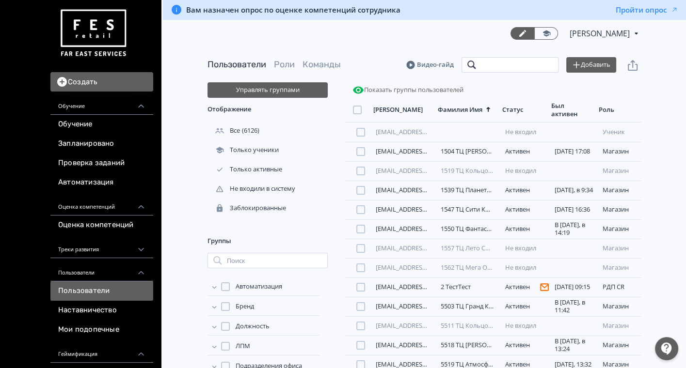
click at [494, 63] on input "search" at bounding box center [509, 65] width 97 height 16
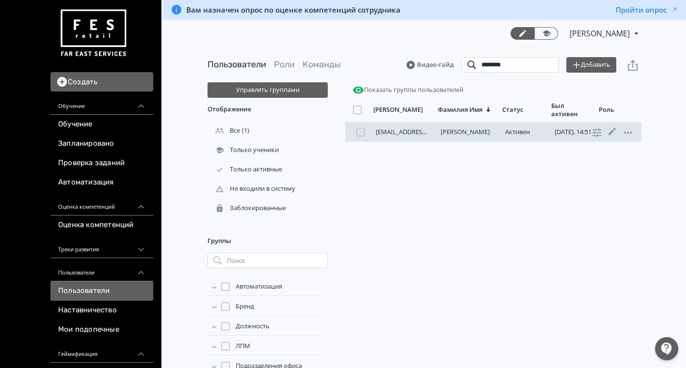
type input "********"
click at [397, 132] on link "[EMAIL_ADDRESS][DOMAIN_NAME]" at bounding box center [427, 131] width 102 height 9
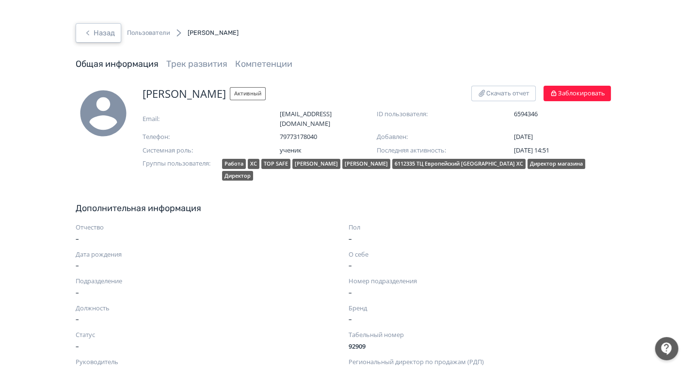
click at [109, 32] on button "Назад" at bounding box center [99, 32] width 46 height 19
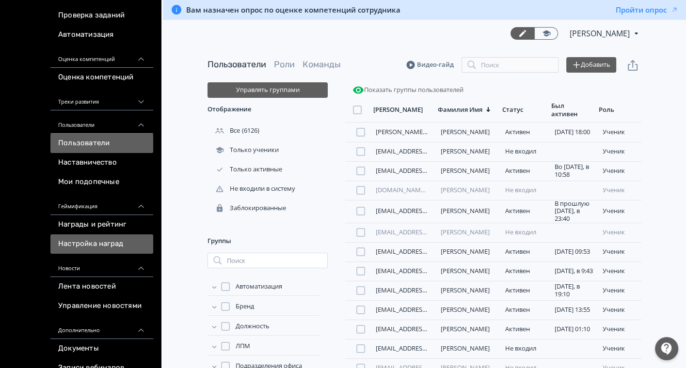
scroll to position [215, 0]
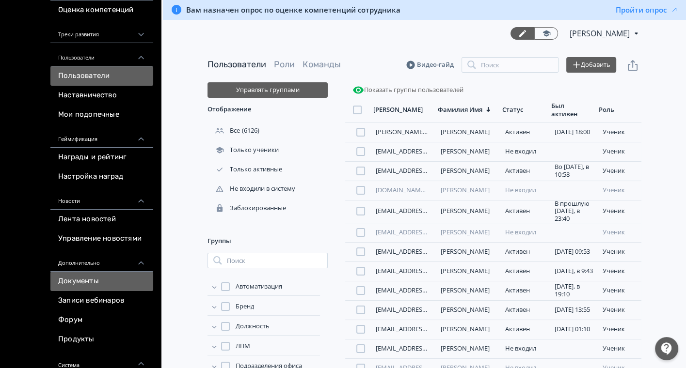
click at [91, 272] on link "Документы" at bounding box center [101, 281] width 103 height 19
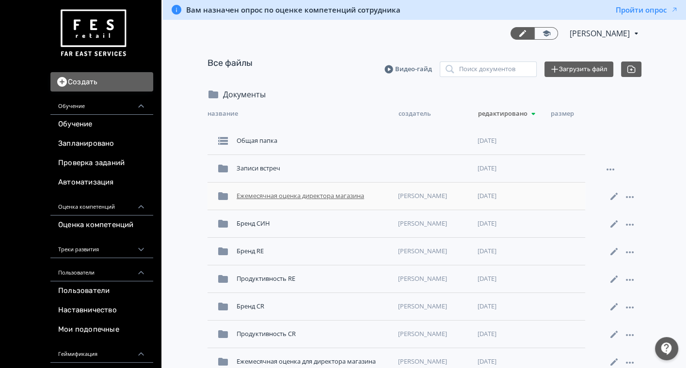
click at [318, 199] on div "Ежемесячная оценка директора магазина" at bounding box center [313, 196] width 161 height 17
click at [472, 66] on input "search" at bounding box center [488, 70] width 97 height 16
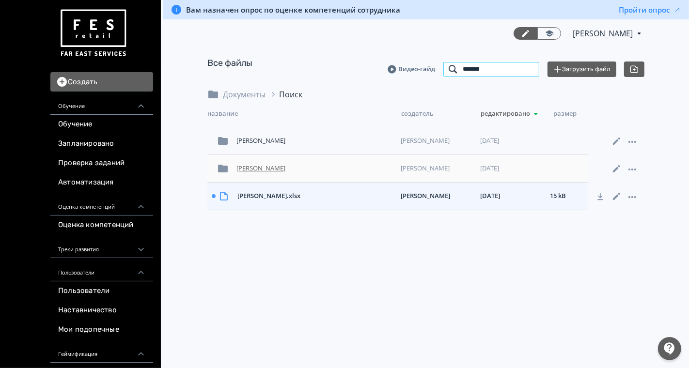
type input "*******"
click at [281, 172] on div "[PERSON_NAME]" at bounding box center [315, 168] width 164 height 17
click at [301, 143] on div "[PERSON_NAME]" at bounding box center [315, 140] width 164 height 17
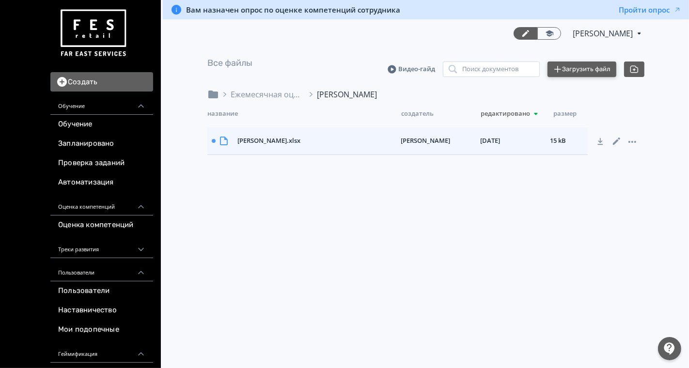
click at [570, 68] on button "Загрузить файл" at bounding box center [582, 70] width 69 height 16
click at [580, 65] on button "Загрузить файл" at bounding box center [582, 70] width 69 height 16
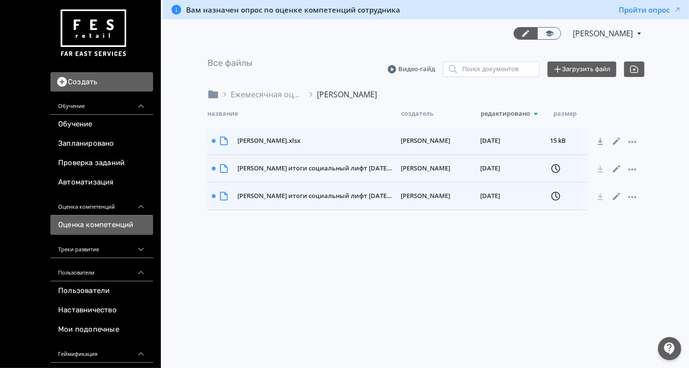
click at [94, 222] on link "Оценка компетенций" at bounding box center [101, 225] width 103 height 19
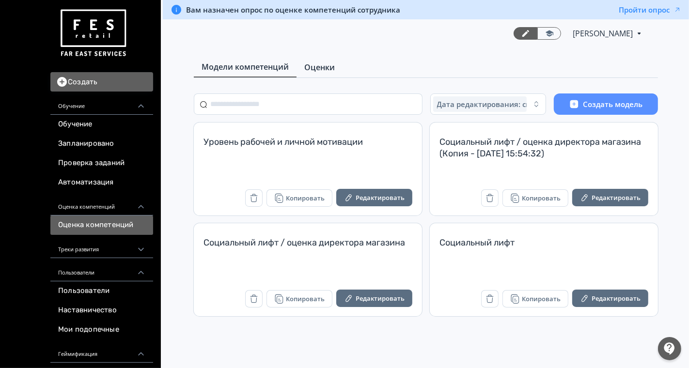
click at [326, 62] on span "Оценки" at bounding box center [319, 68] width 31 height 12
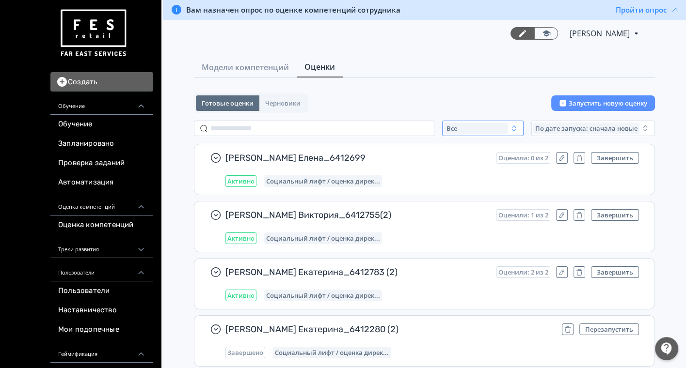
click at [490, 133] on div "Все" at bounding box center [476, 129] width 64 height 12
click at [469, 161] on button "Активные" at bounding box center [540, 167] width 170 height 17
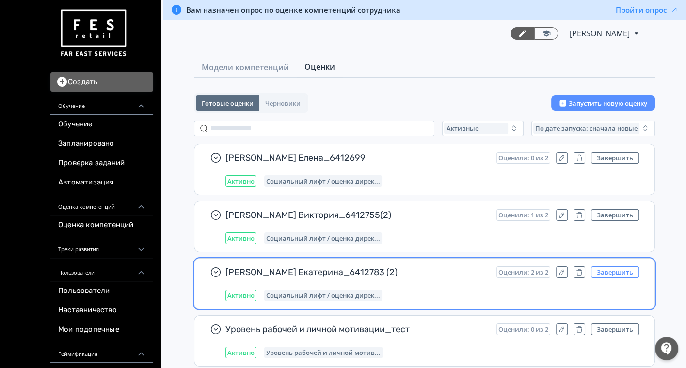
click at [602, 269] on button "Завершить" at bounding box center [615, 273] width 48 height 12
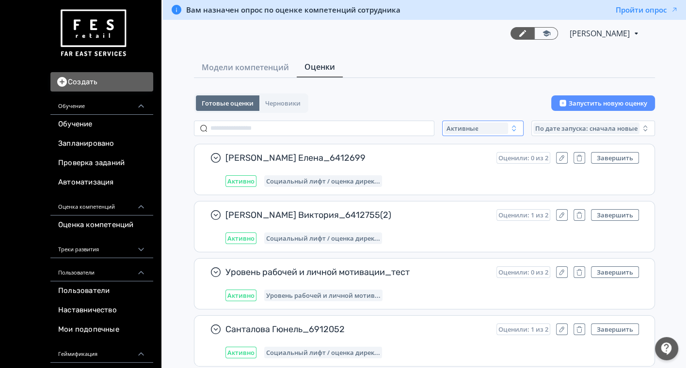
click at [459, 129] on span "Активные" at bounding box center [462, 129] width 32 height 8
click at [459, 151] on span "Все" at bounding box center [461, 151] width 12 height 10
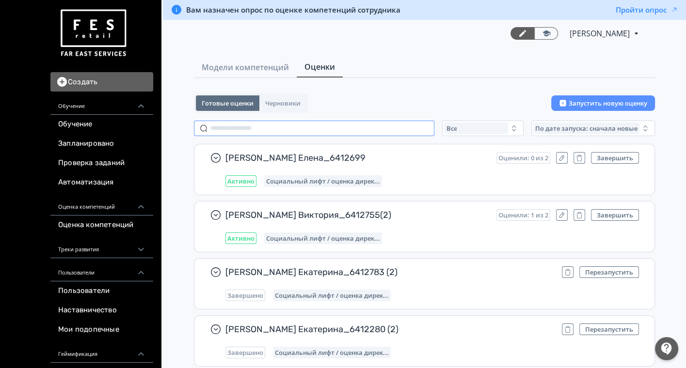
click at [288, 131] on input "text" at bounding box center [314, 129] width 240 height 16
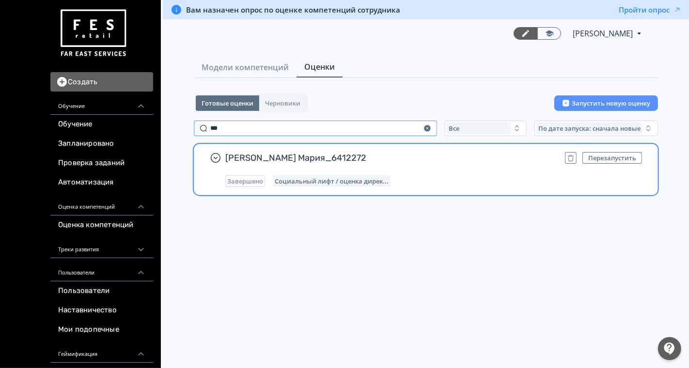
type input "***"
click at [411, 160] on span "[PERSON_NAME] Мария_6412272" at bounding box center [391, 158] width 332 height 12
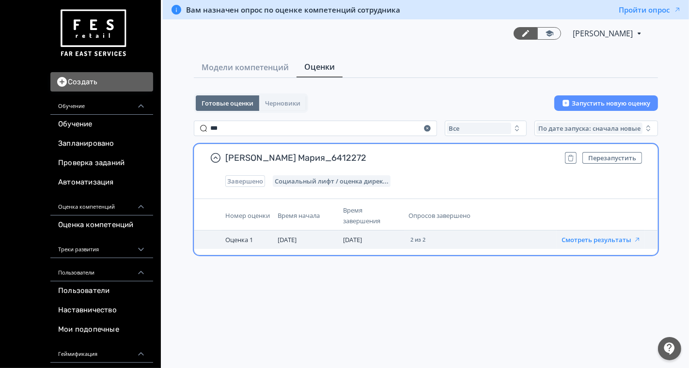
click at [611, 239] on button "Смотреть результаты" at bounding box center [601, 240] width 79 height 8
